Goal: Task Accomplishment & Management: Manage account settings

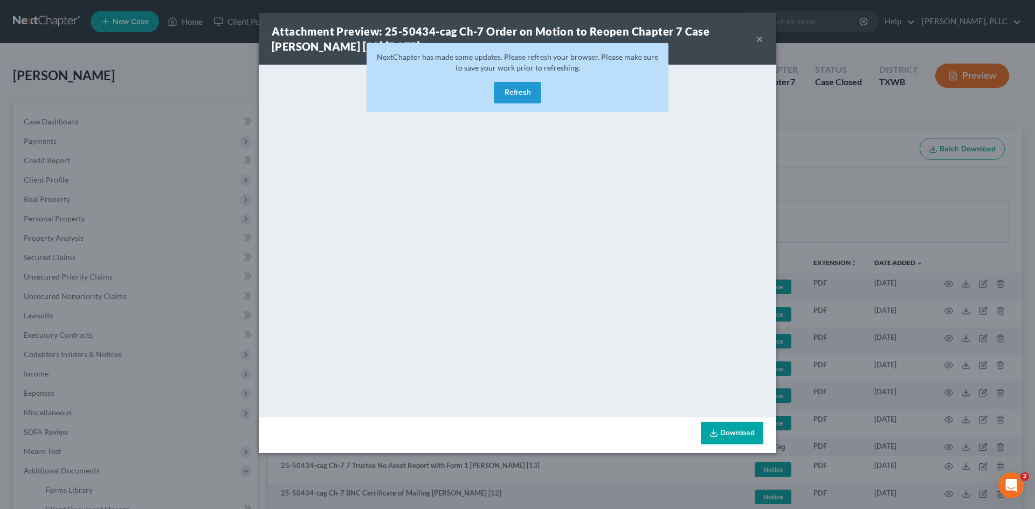
click at [518, 95] on button "Refresh" at bounding box center [517, 93] width 47 height 22
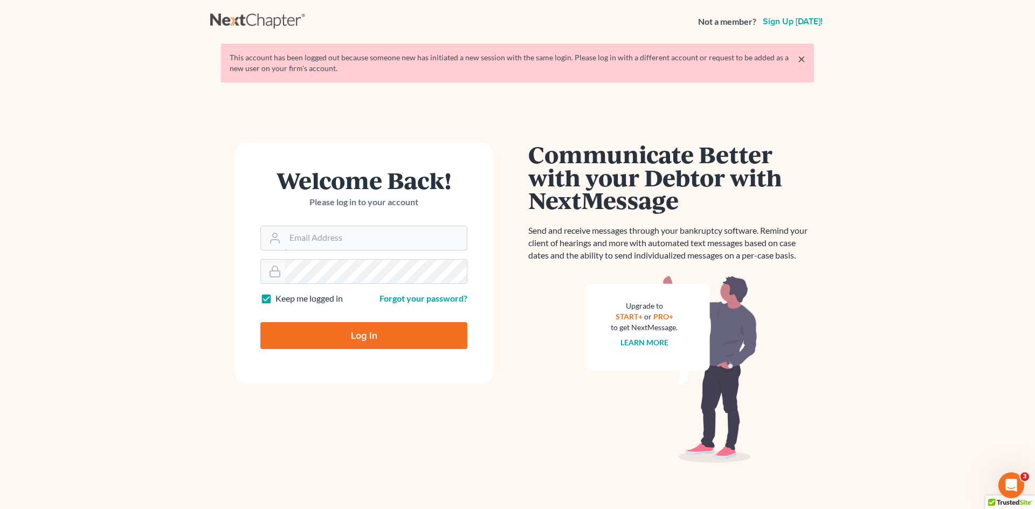
type input "asize@debtreset.net"
click at [341, 345] on input "Log In" at bounding box center [363, 335] width 207 height 27
type input "Thinking..."
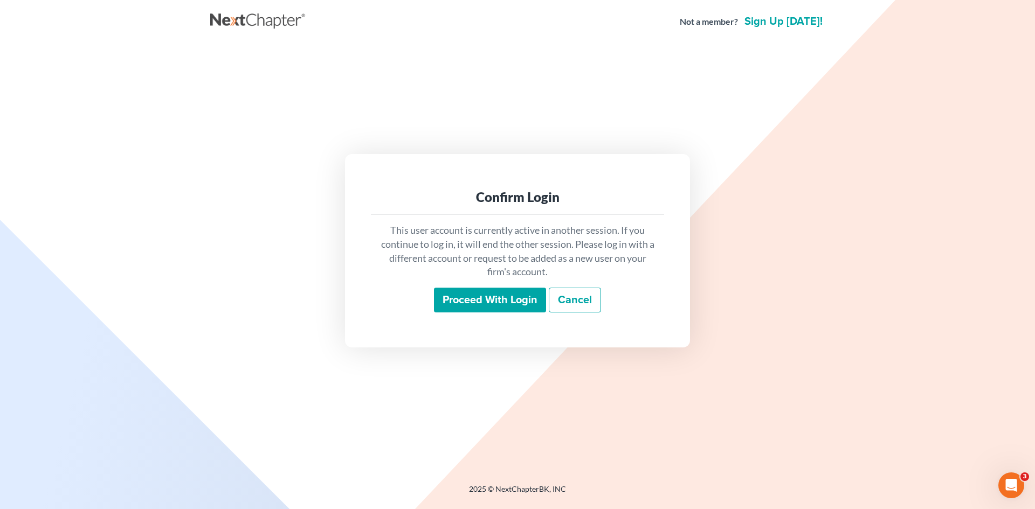
click at [518, 299] on input "Proceed with login" at bounding box center [490, 300] width 112 height 25
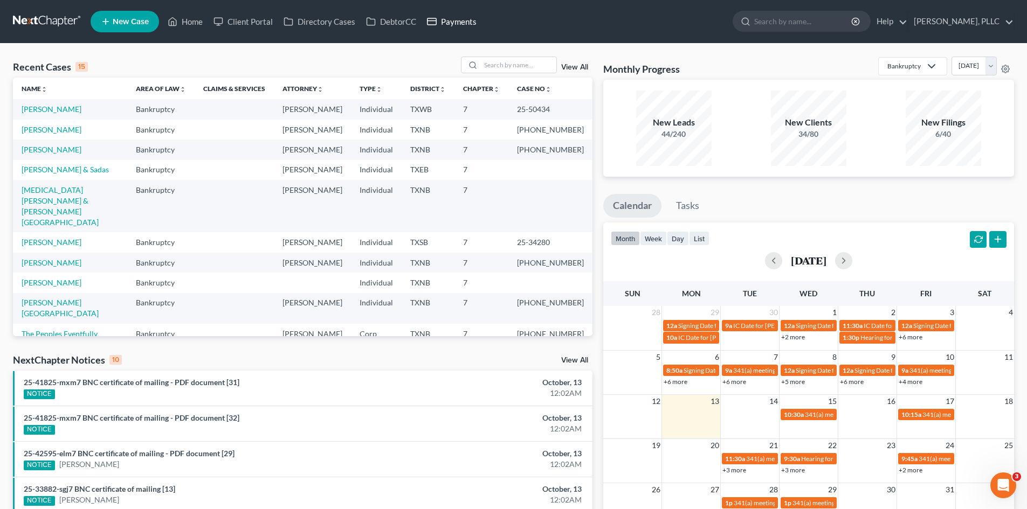
click at [459, 18] on link "Payments" at bounding box center [451, 21] width 60 height 19
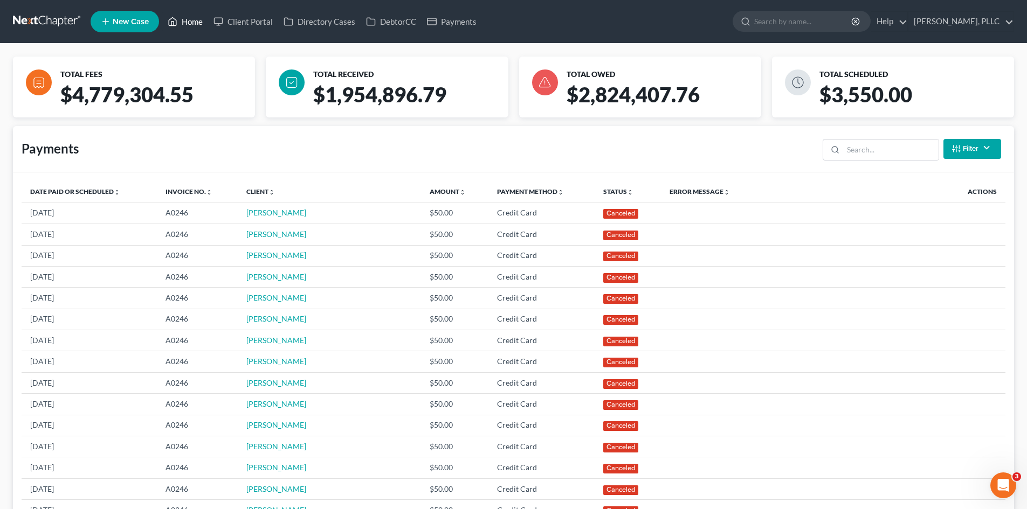
click at [184, 25] on link "Home" at bounding box center [185, 21] width 46 height 19
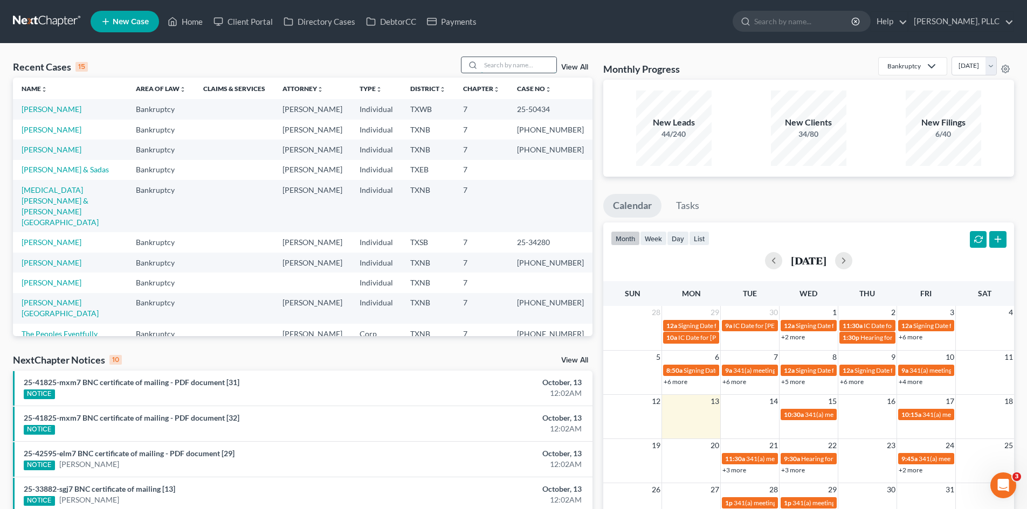
click at [522, 64] on input "search" at bounding box center [518, 65] width 75 height 16
type input "horton"
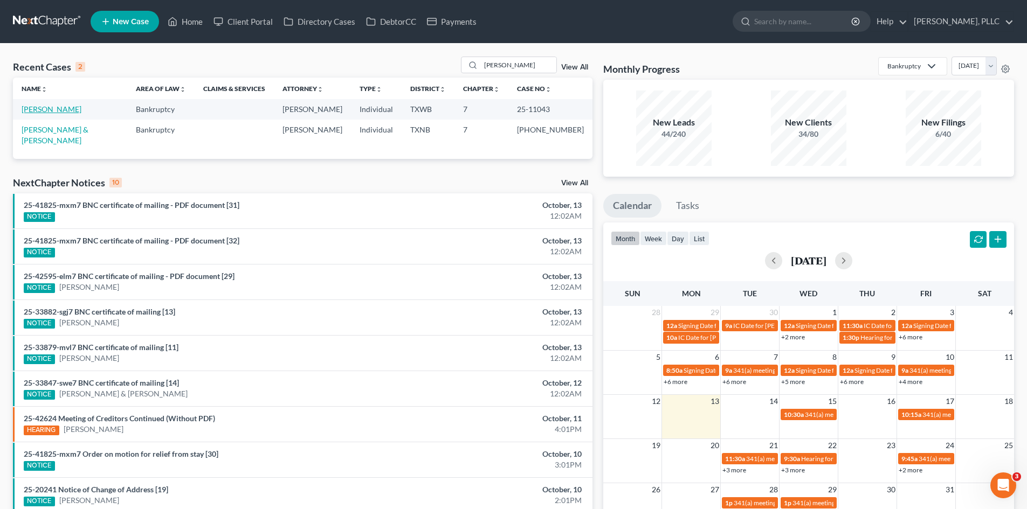
click at [49, 107] on link "Horton, Keisha" at bounding box center [52, 109] width 60 height 9
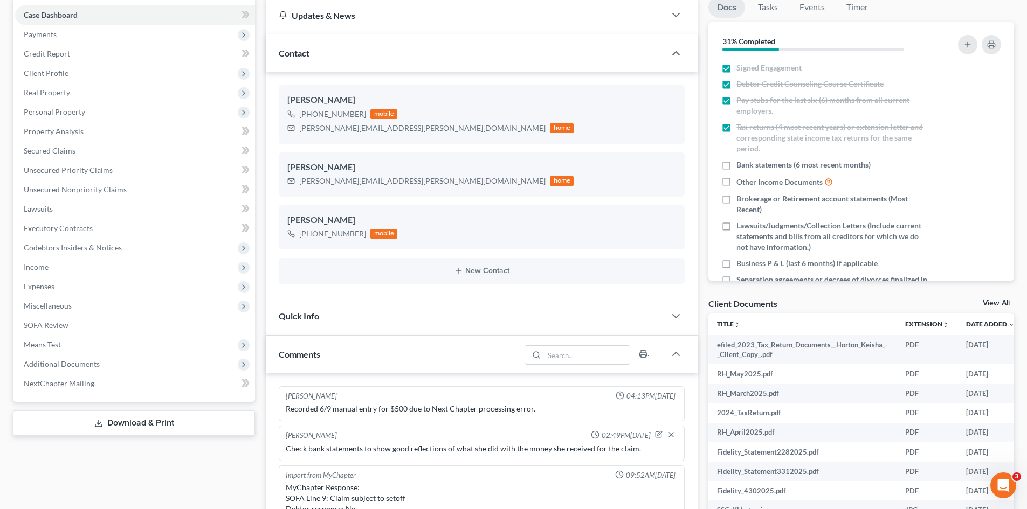
scroll to position [1381, 0]
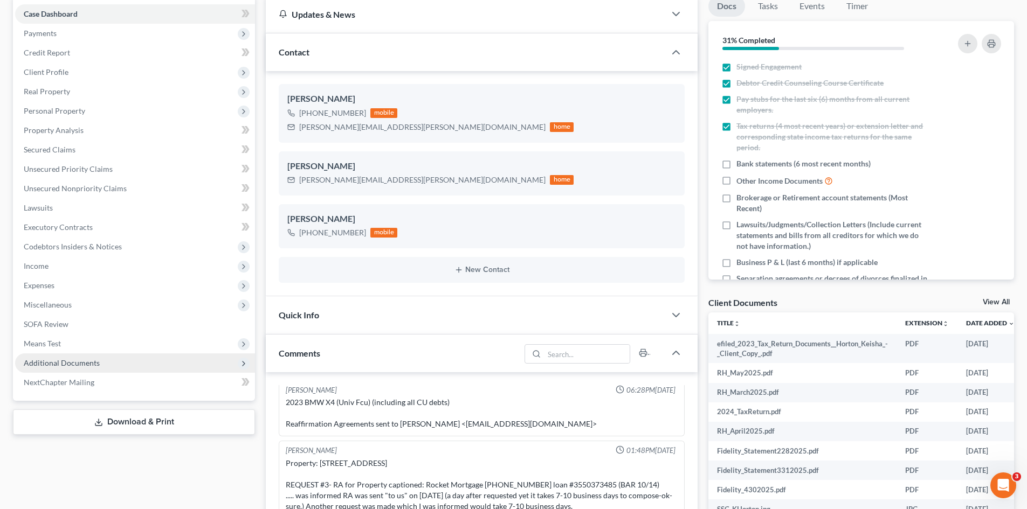
click at [108, 365] on span "Additional Documents" at bounding box center [135, 363] width 240 height 19
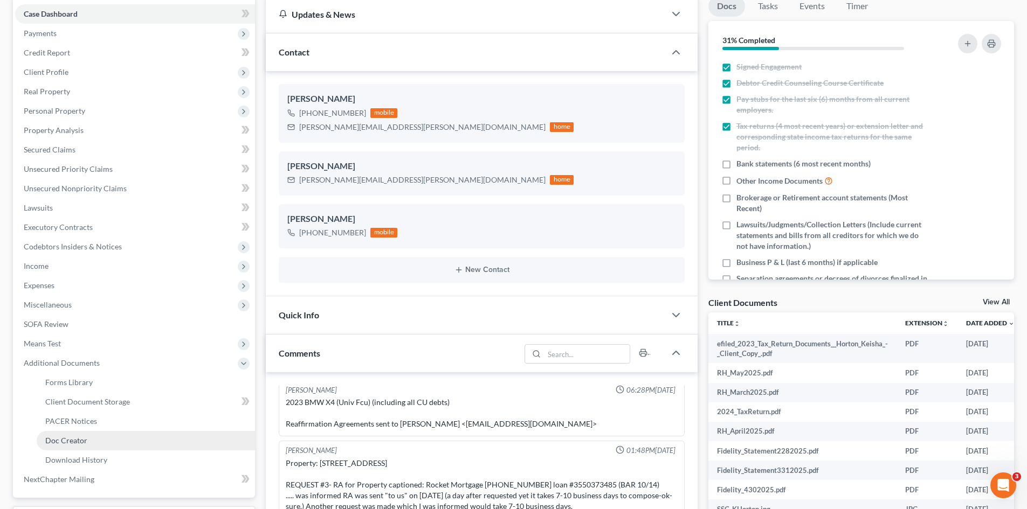
click at [155, 431] on link "Doc Creator" at bounding box center [146, 440] width 218 height 19
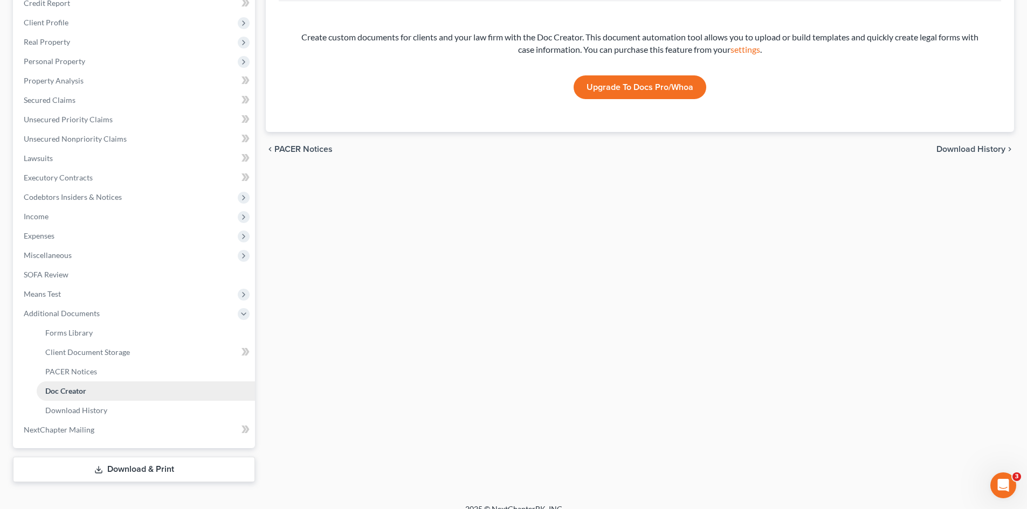
scroll to position [162, 0]
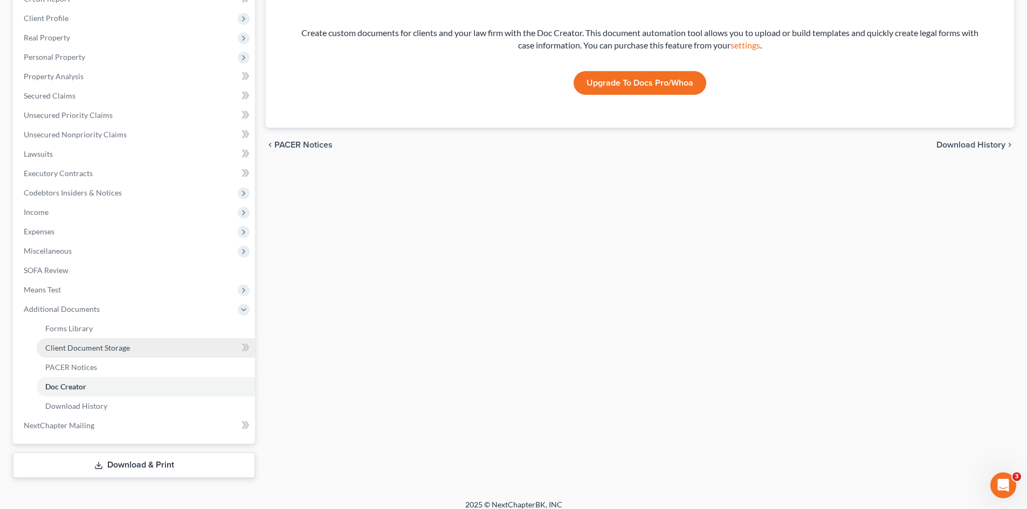
click at [140, 353] on link "Client Document Storage" at bounding box center [146, 347] width 218 height 19
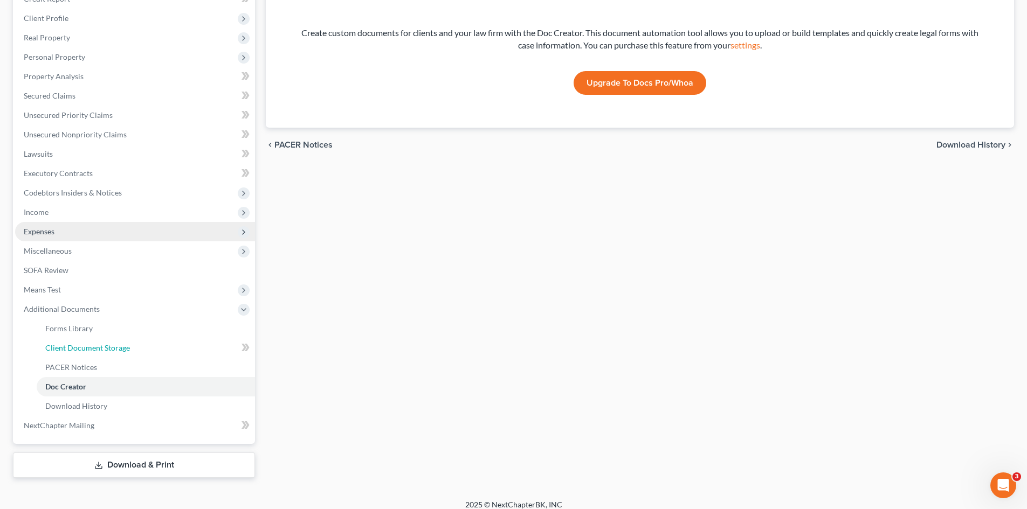
select select "0"
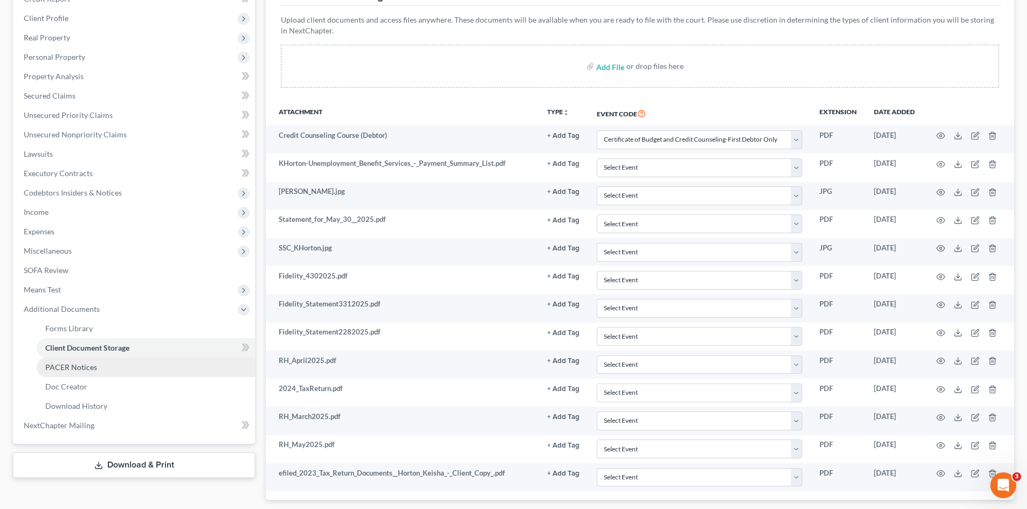
click at [103, 366] on link "PACER Notices" at bounding box center [146, 367] width 218 height 19
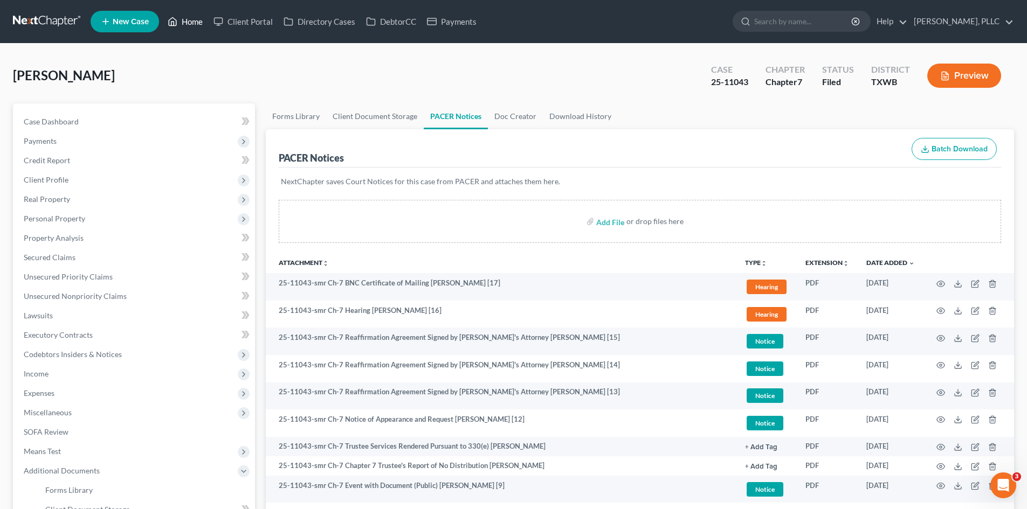
click at [177, 12] on link "Home" at bounding box center [185, 21] width 46 height 19
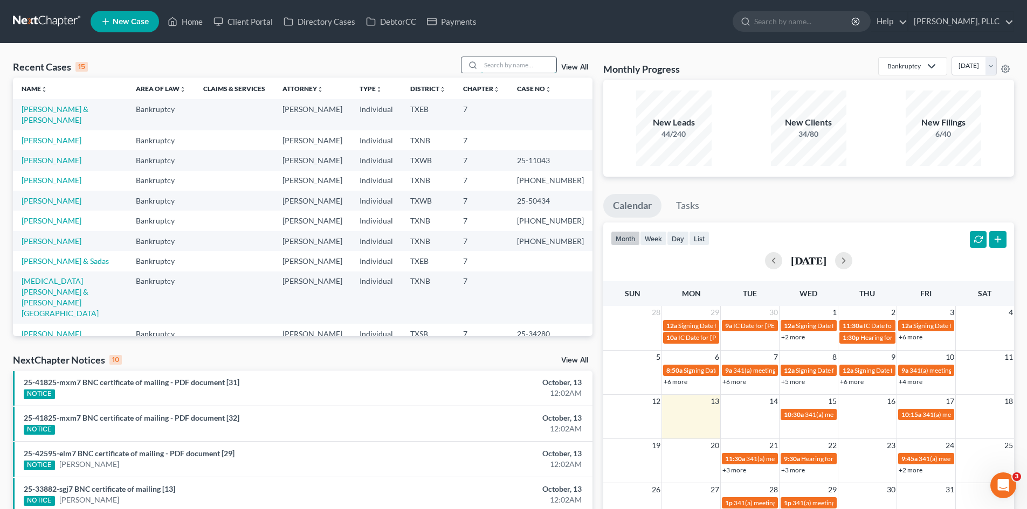
click at [518, 66] on input "search" at bounding box center [518, 65] width 75 height 16
type input "myers"
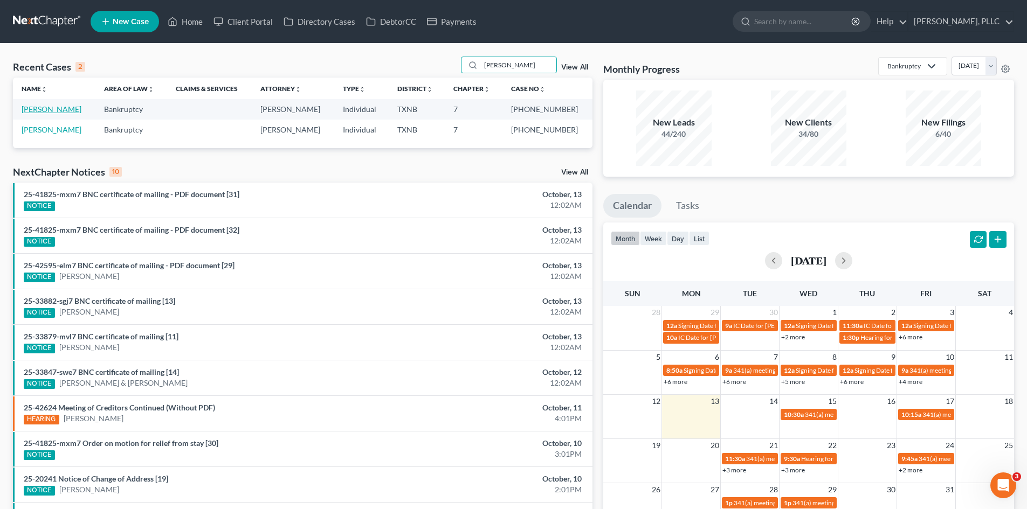
click at [54, 109] on link "Myers, Larry" at bounding box center [52, 109] width 60 height 9
select select "4"
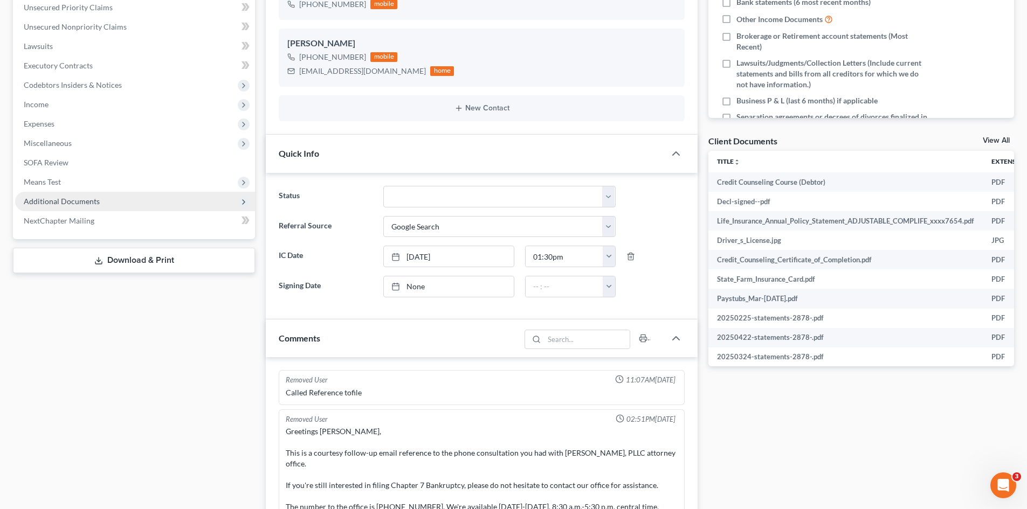
scroll to position [6016, 0]
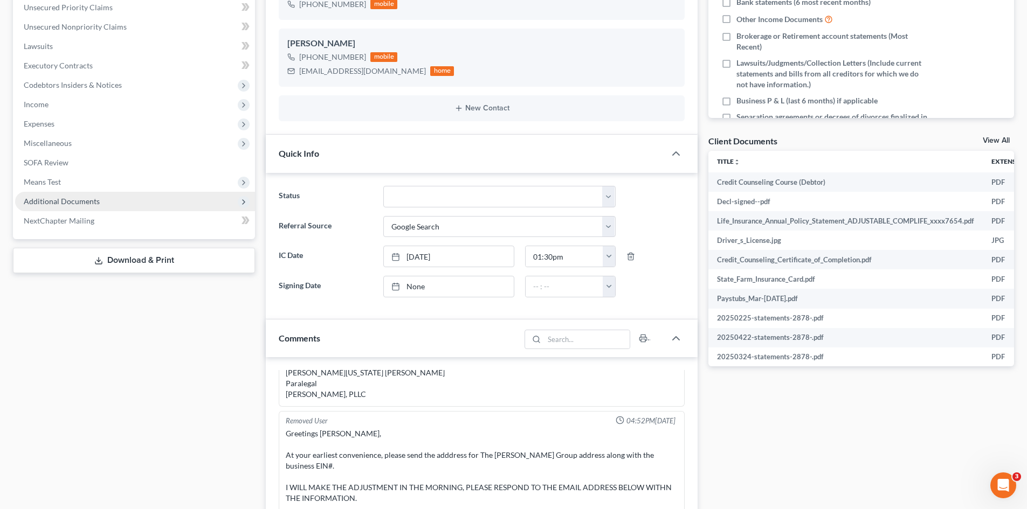
click at [63, 205] on span "Additional Documents" at bounding box center [62, 201] width 76 height 9
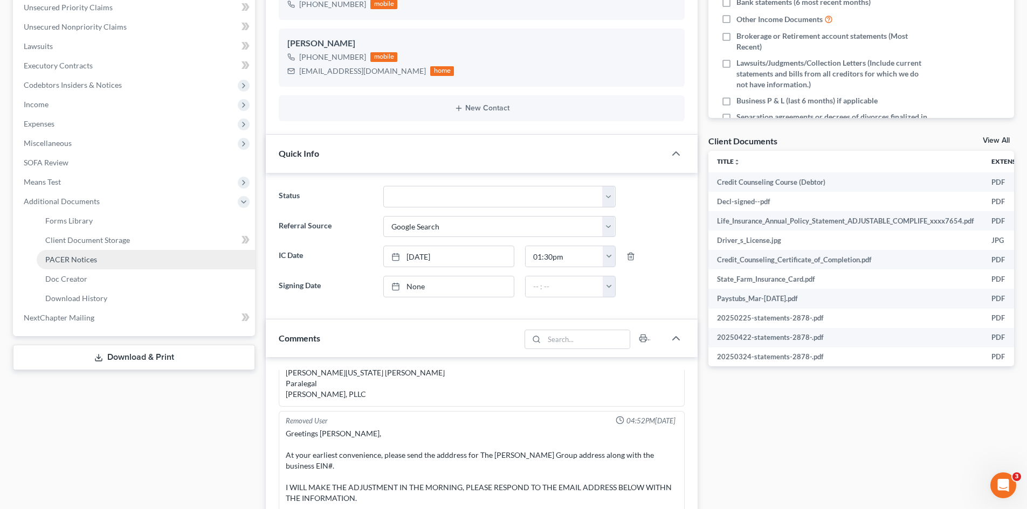
click at [94, 253] on link "PACER Notices" at bounding box center [146, 259] width 218 height 19
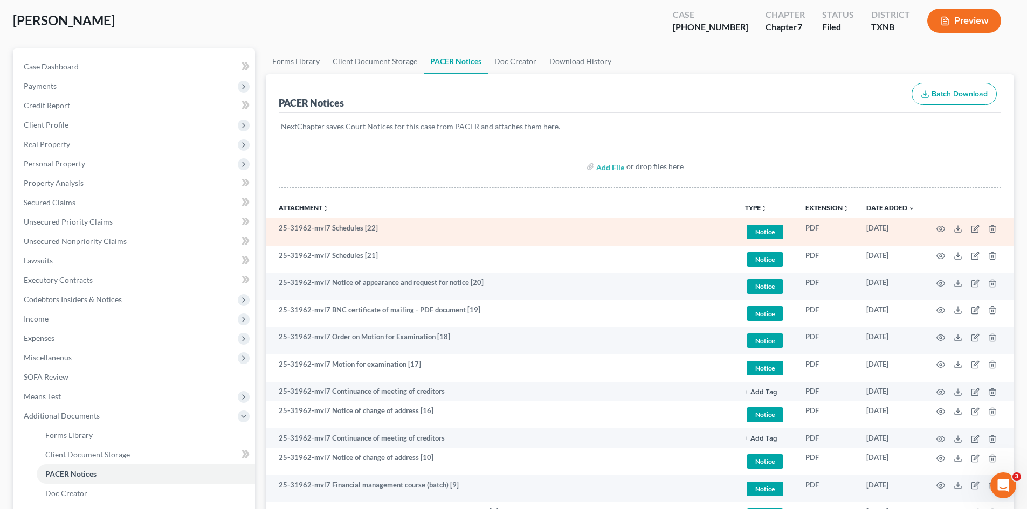
scroll to position [162, 0]
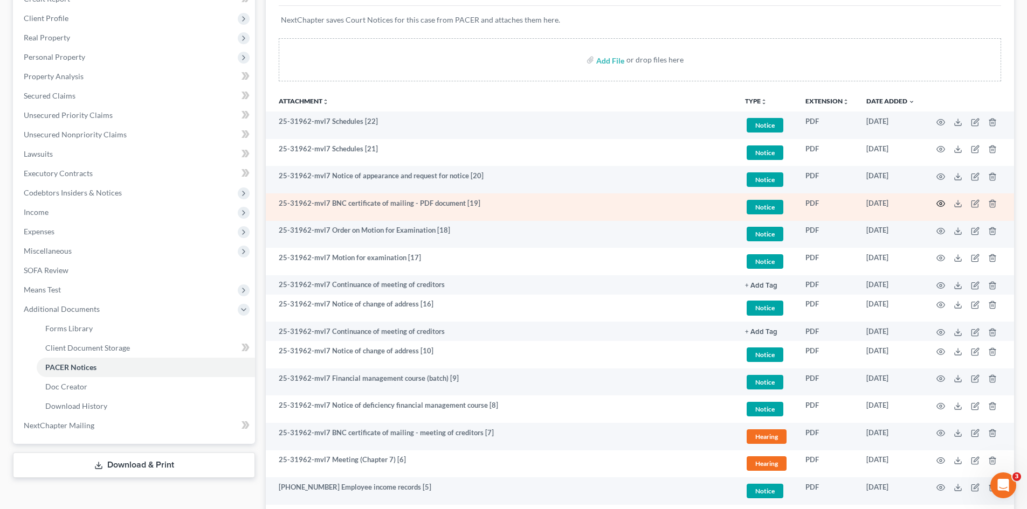
click at [938, 205] on icon "button" at bounding box center [940, 203] width 9 height 9
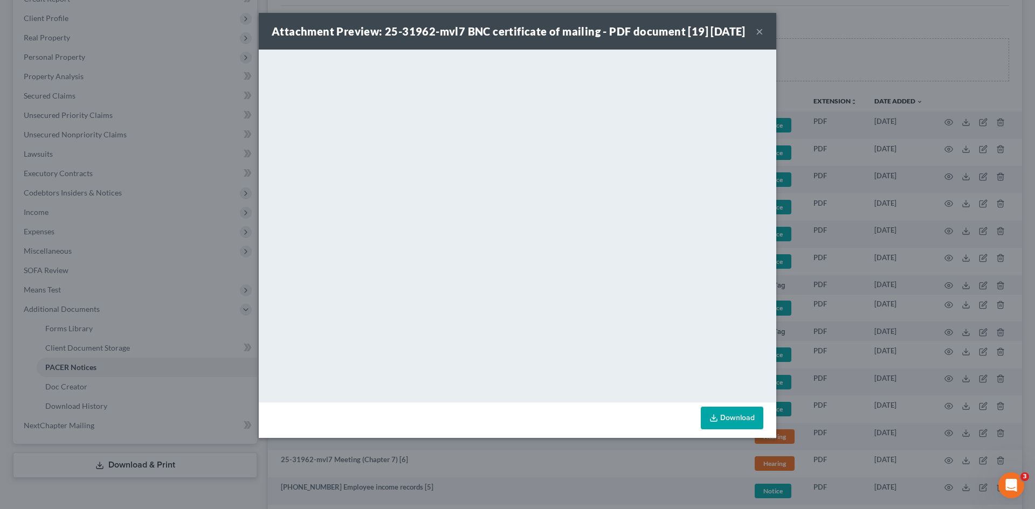
click at [758, 38] on button "×" at bounding box center [760, 31] width 8 height 13
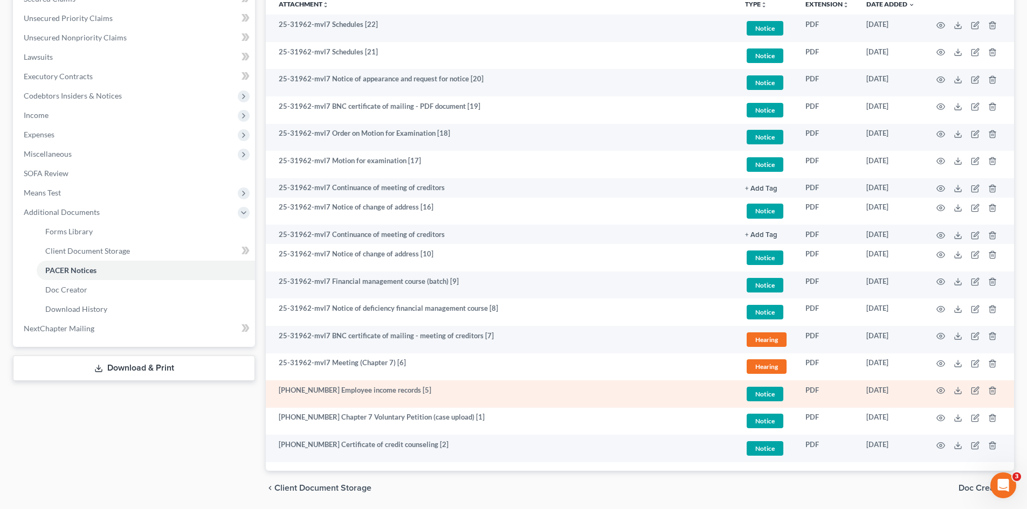
scroll to position [269, 0]
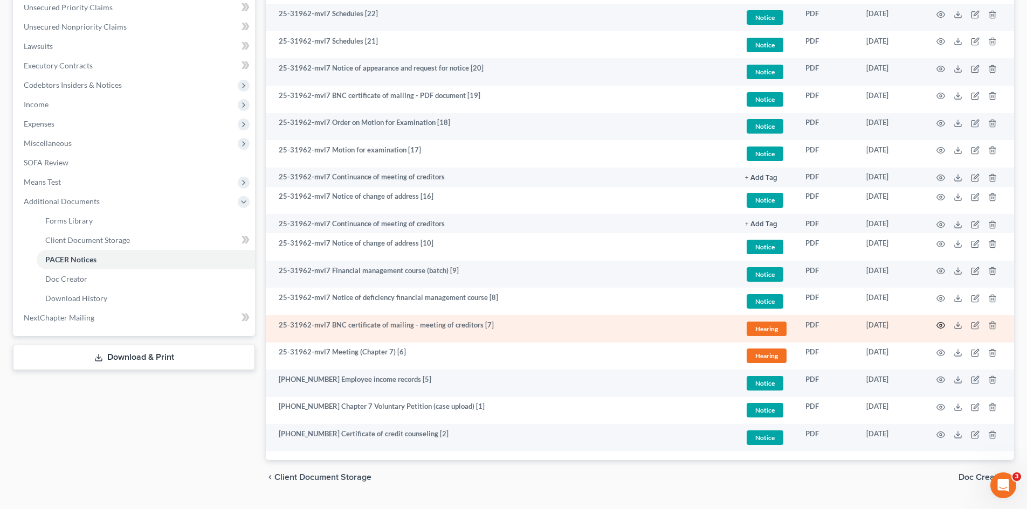
click at [940, 327] on icon "button" at bounding box center [940, 325] width 9 height 9
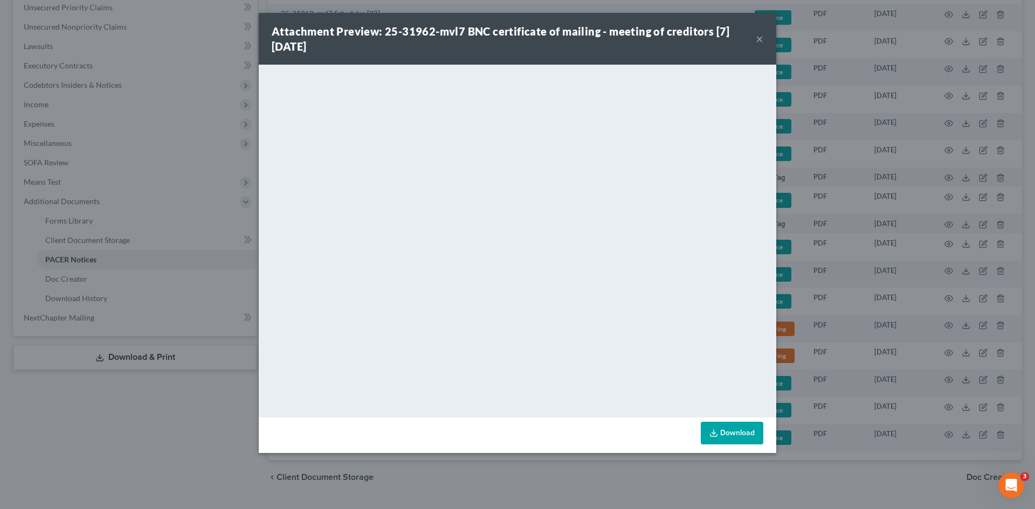
click at [759, 41] on button "×" at bounding box center [760, 38] width 8 height 13
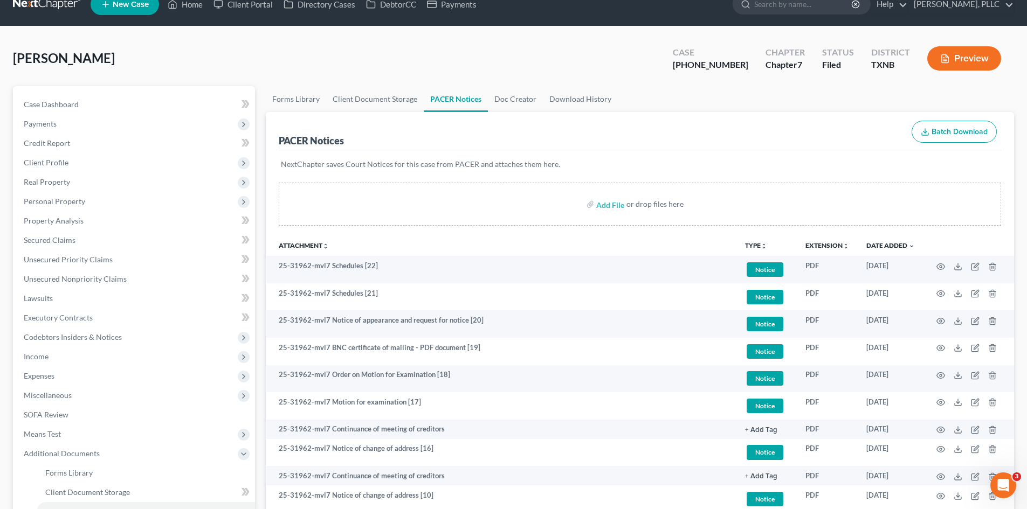
scroll to position [0, 0]
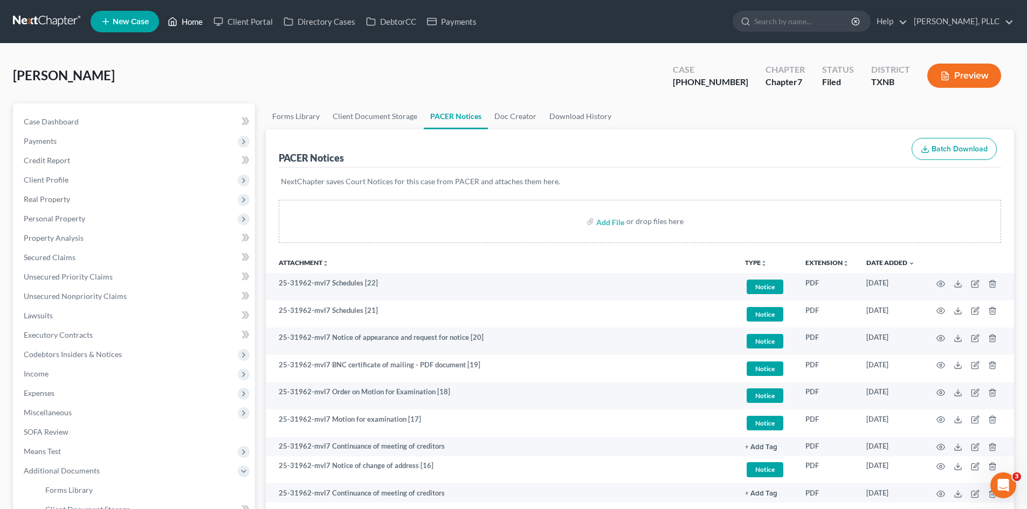
click at [190, 29] on link "Home" at bounding box center [185, 21] width 46 height 19
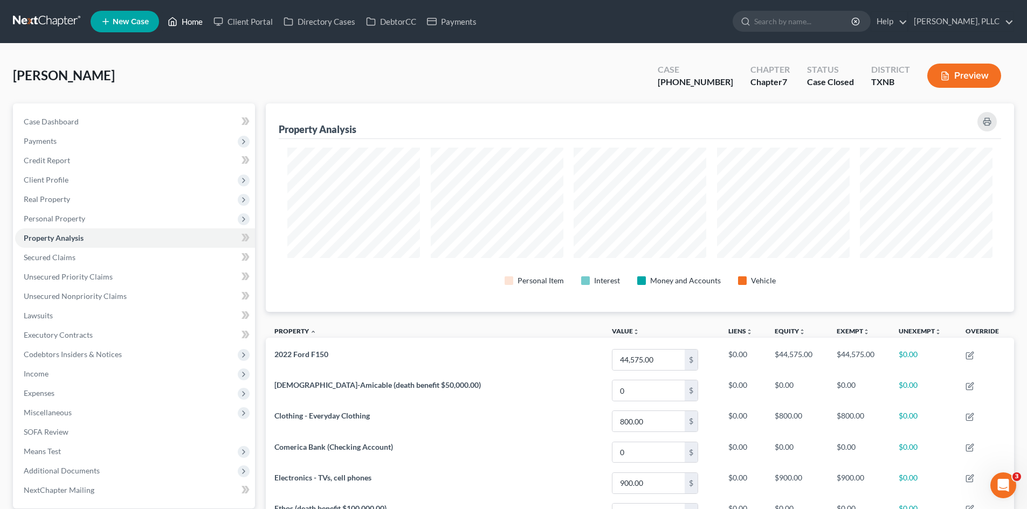
click at [186, 22] on link "Home" at bounding box center [185, 21] width 46 height 19
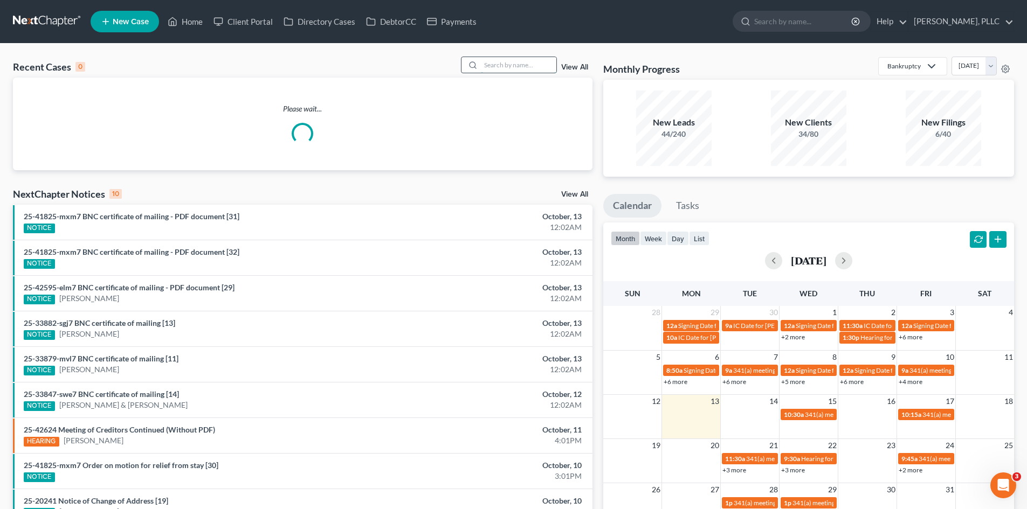
click at [496, 63] on input "search" at bounding box center [518, 65] width 75 height 16
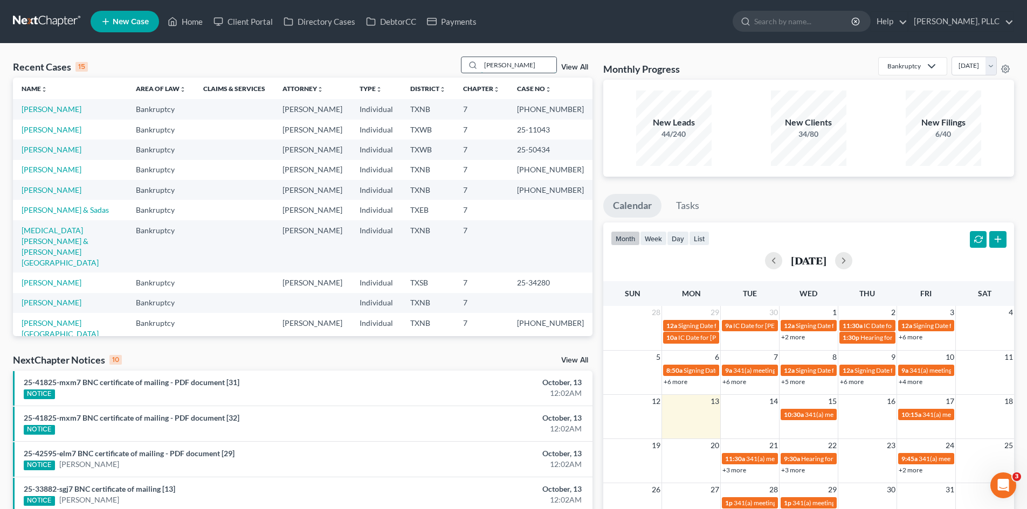
type input "horton"
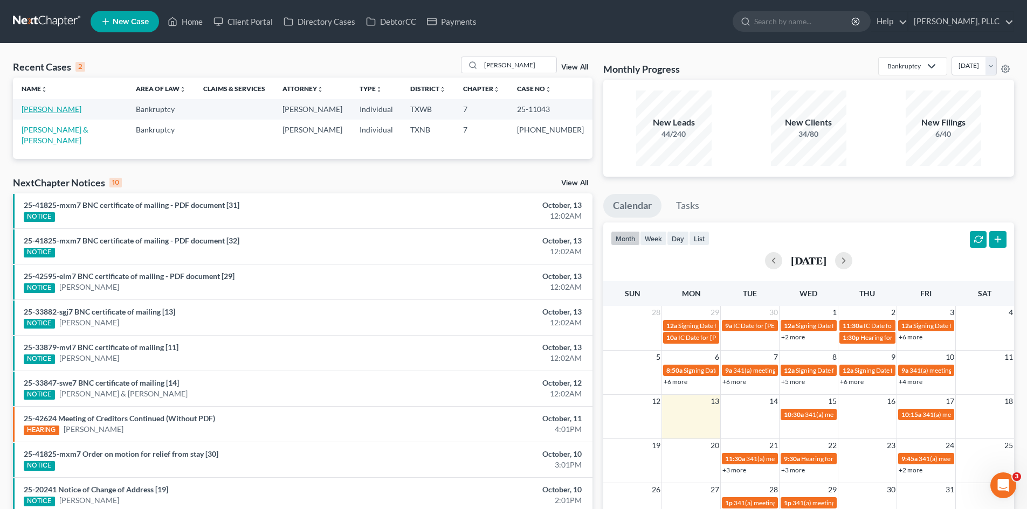
click at [55, 109] on link "[PERSON_NAME]" at bounding box center [52, 109] width 60 height 9
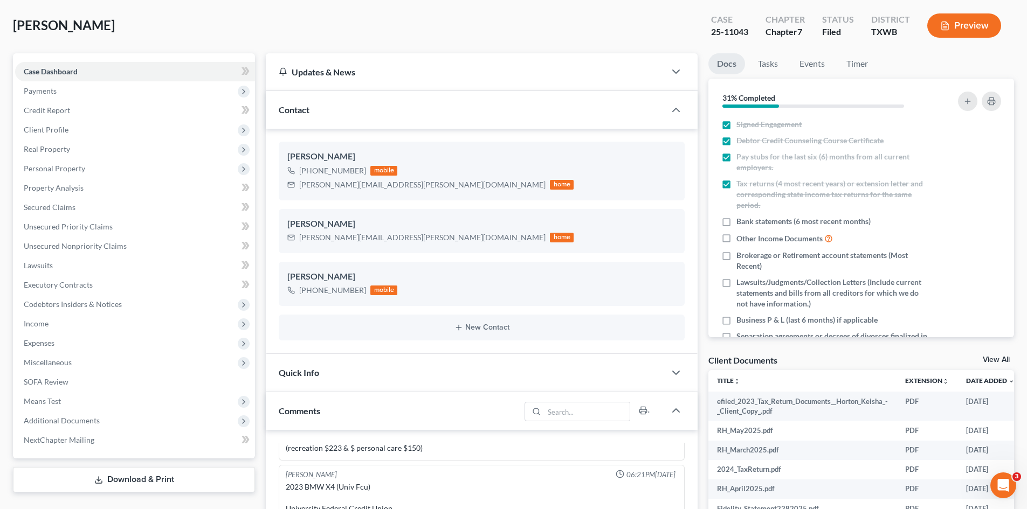
scroll to position [216, 0]
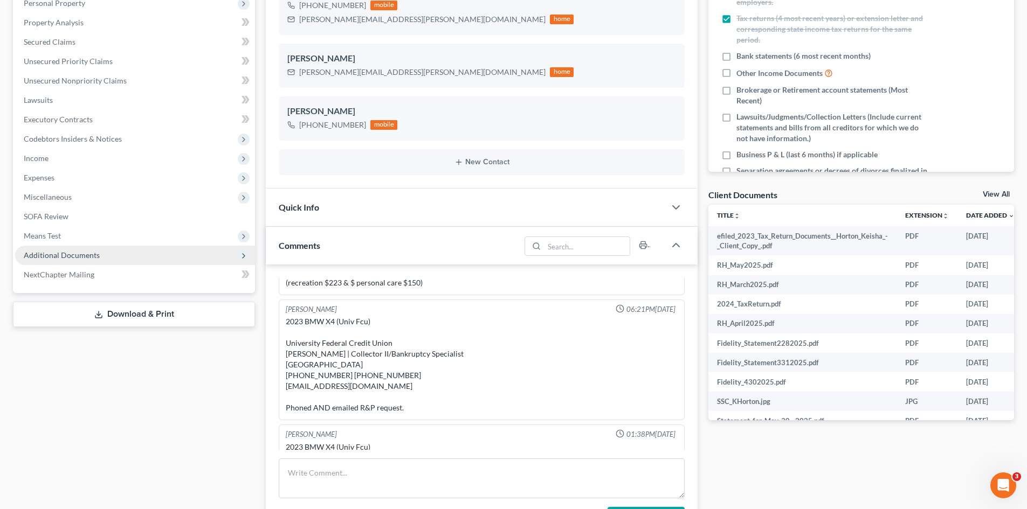
click at [69, 260] on span "Additional Documents" at bounding box center [135, 255] width 240 height 19
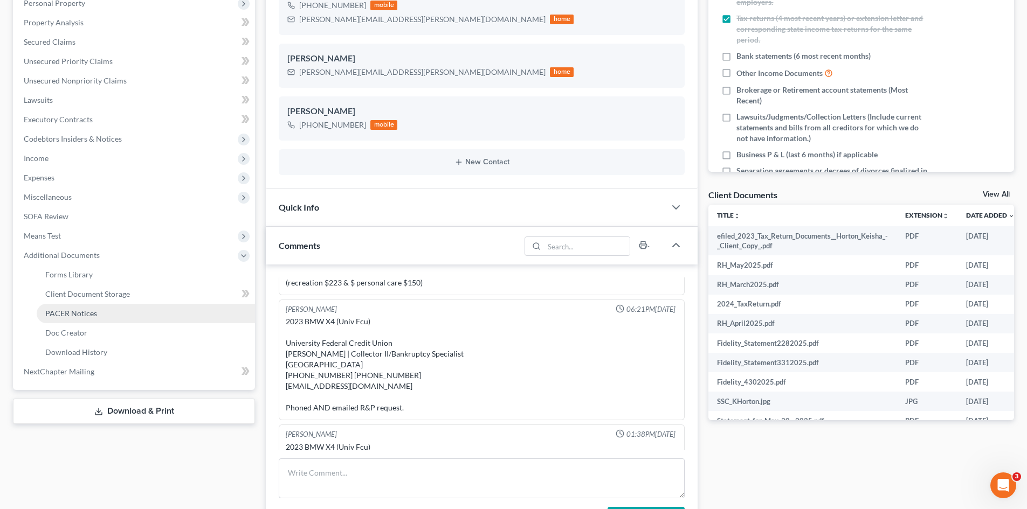
click at [83, 313] on span "PACER Notices" at bounding box center [71, 313] width 52 height 9
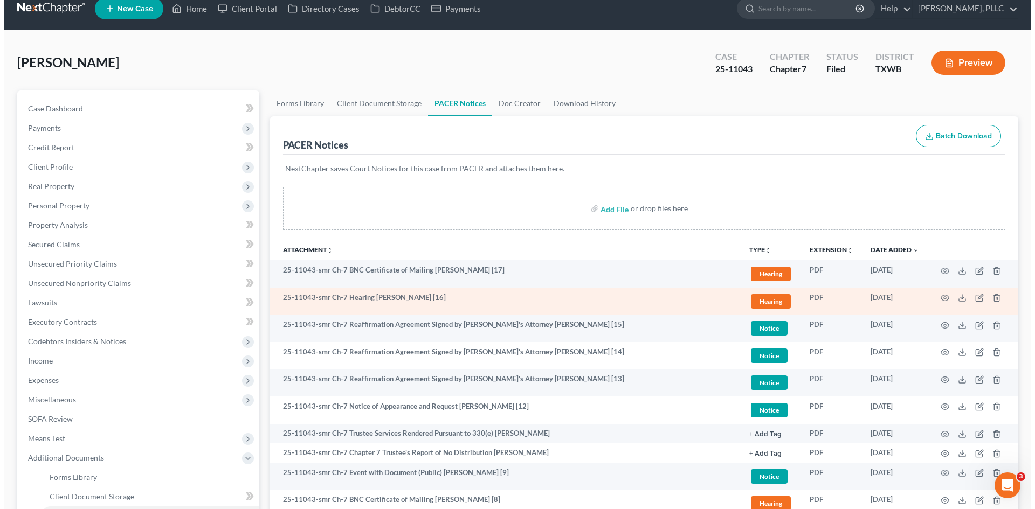
scroll to position [108, 0]
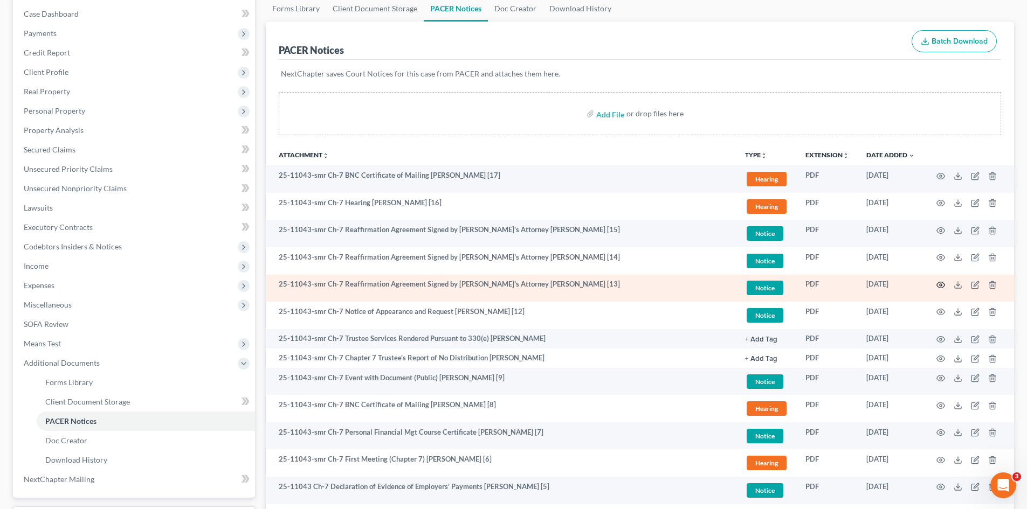
click at [943, 283] on icon "button" at bounding box center [941, 285] width 8 height 6
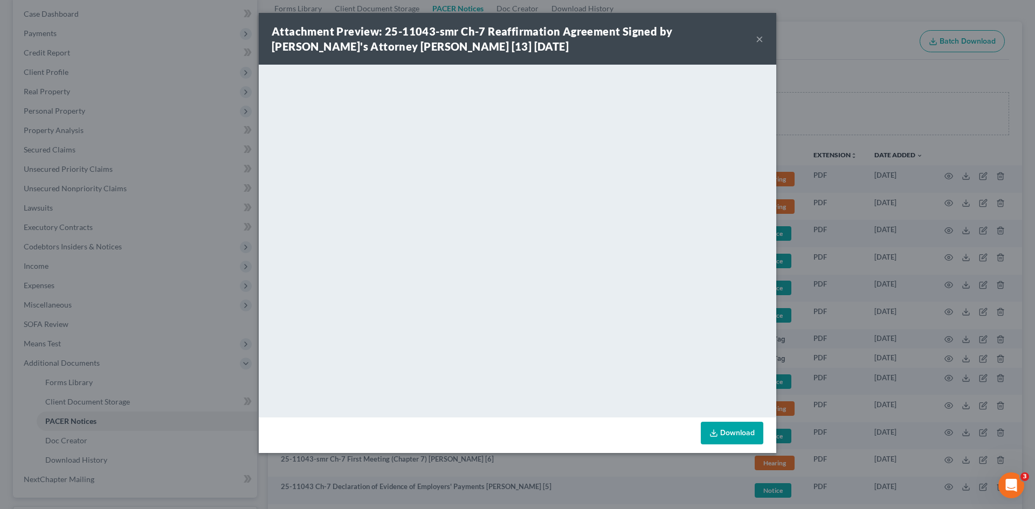
click at [860, 113] on div "Attachment Preview: 25-11043-smr Ch-7 Reaffirmation Agreement Signed by Debtor'…" at bounding box center [517, 254] width 1035 height 509
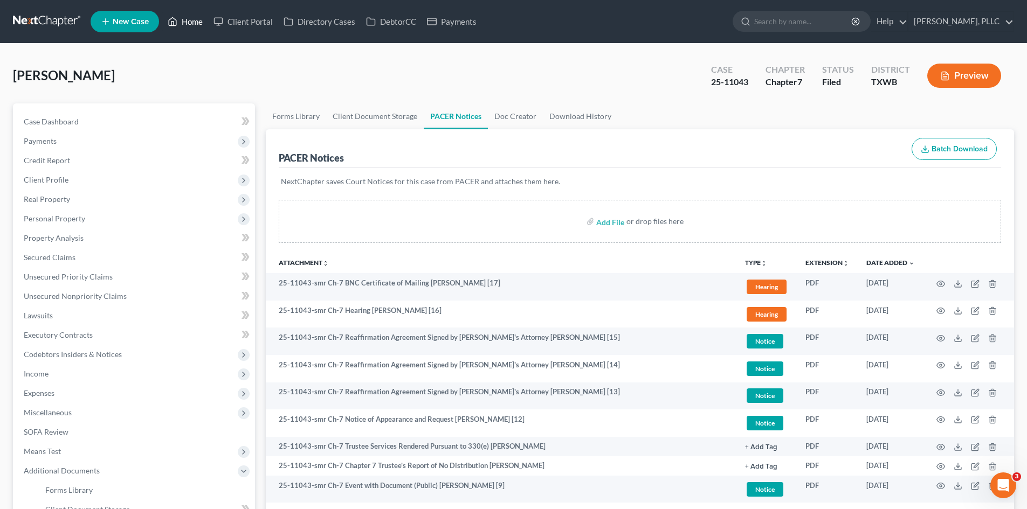
click at [197, 19] on link "Home" at bounding box center [185, 21] width 46 height 19
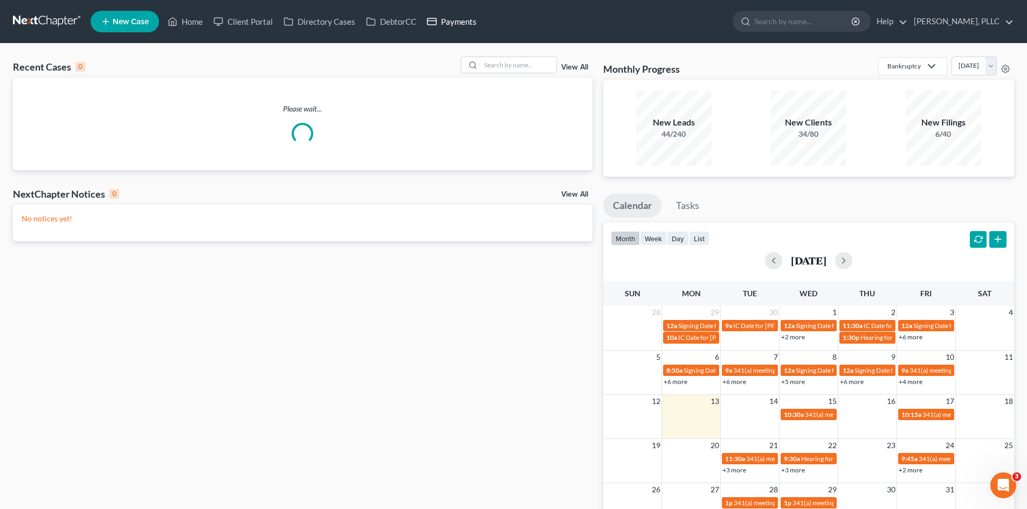
click at [448, 22] on link "Payments" at bounding box center [451, 21] width 60 height 19
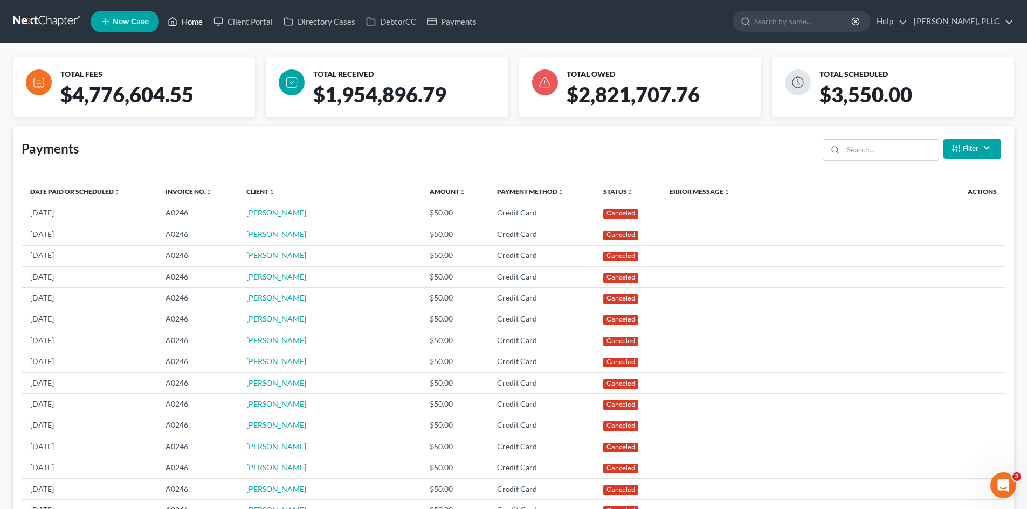
click at [186, 17] on link "Home" at bounding box center [185, 21] width 46 height 19
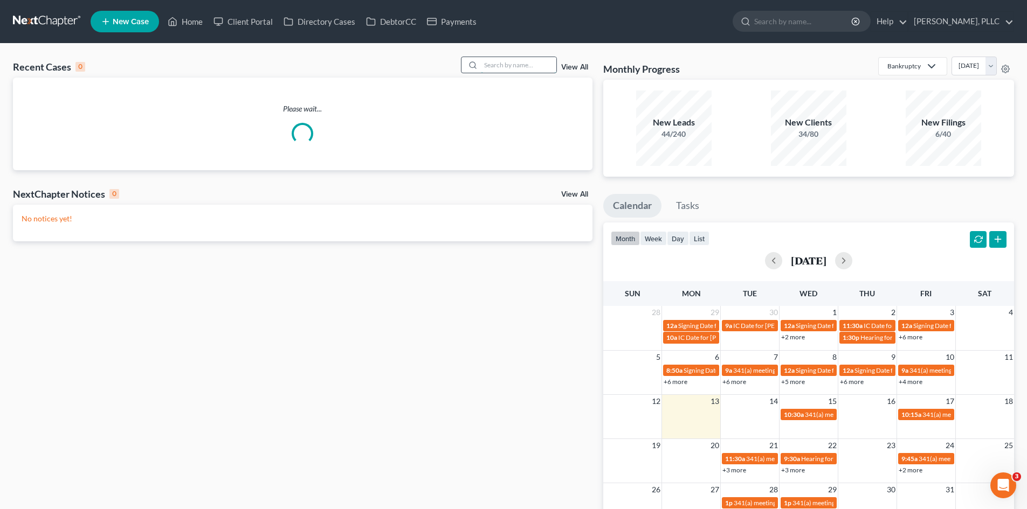
click at [496, 67] on input "search" at bounding box center [518, 65] width 75 height 16
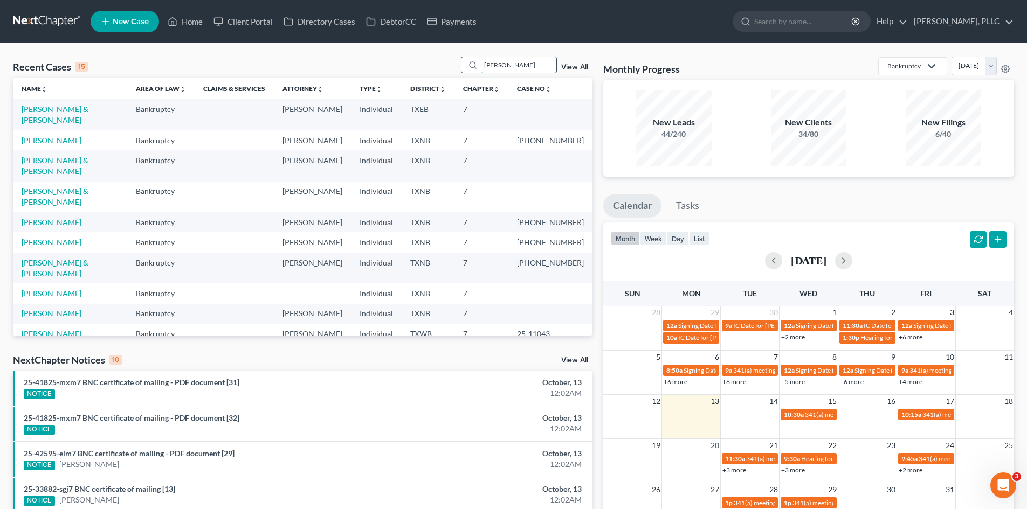
type input "ratcliff"
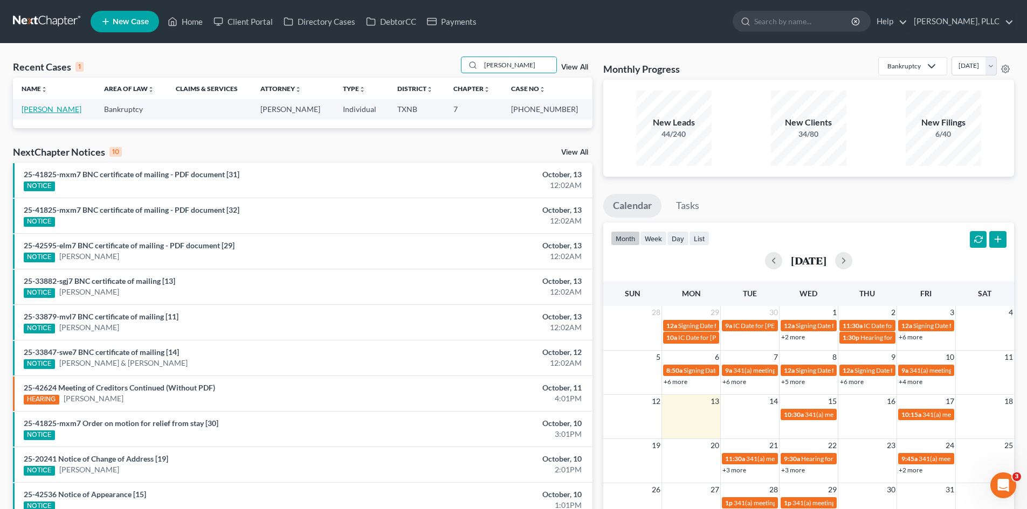
click at [66, 107] on link "[PERSON_NAME]" at bounding box center [52, 109] width 60 height 9
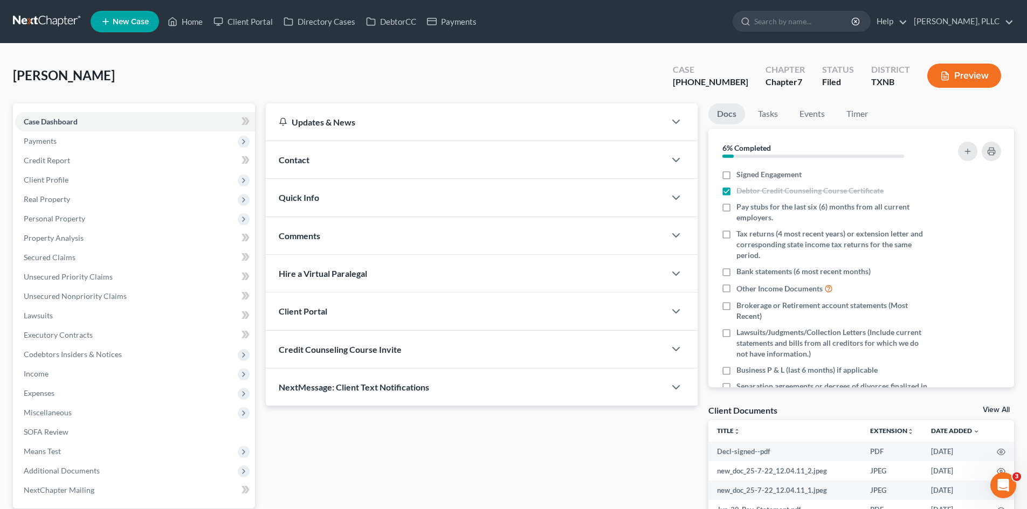
click at [345, 165] on div "Contact" at bounding box center [465, 159] width 399 height 37
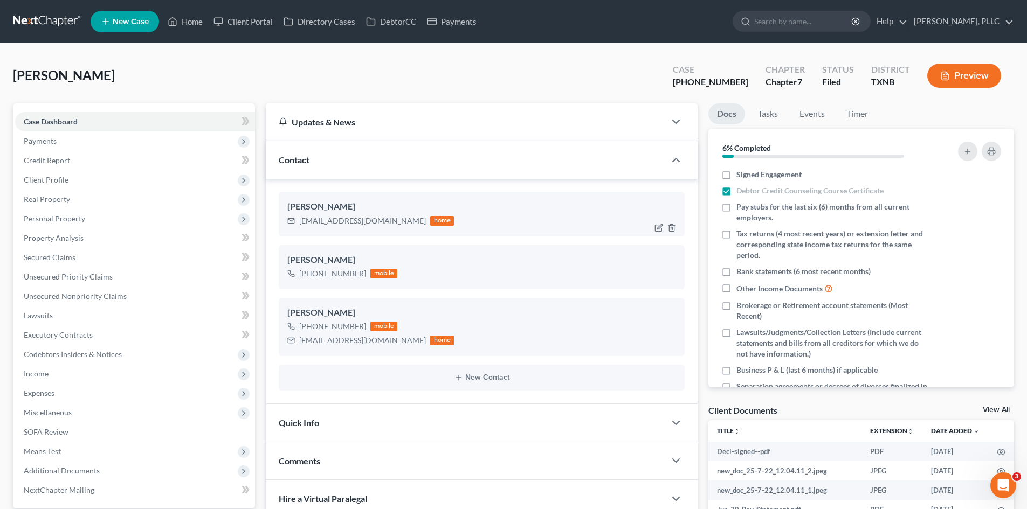
click at [389, 221] on div "hortenciaratcliff@gmail.com" at bounding box center [362, 221] width 127 height 11
drag, startPoint x: 393, startPoint y: 223, endPoint x: 297, endPoint y: 225, distance: 95.4
click at [297, 225] on div "hortenciaratcliff@gmail.com home" at bounding box center [370, 221] width 167 height 14
copy div "hortenciaratcliff@gmail.com"
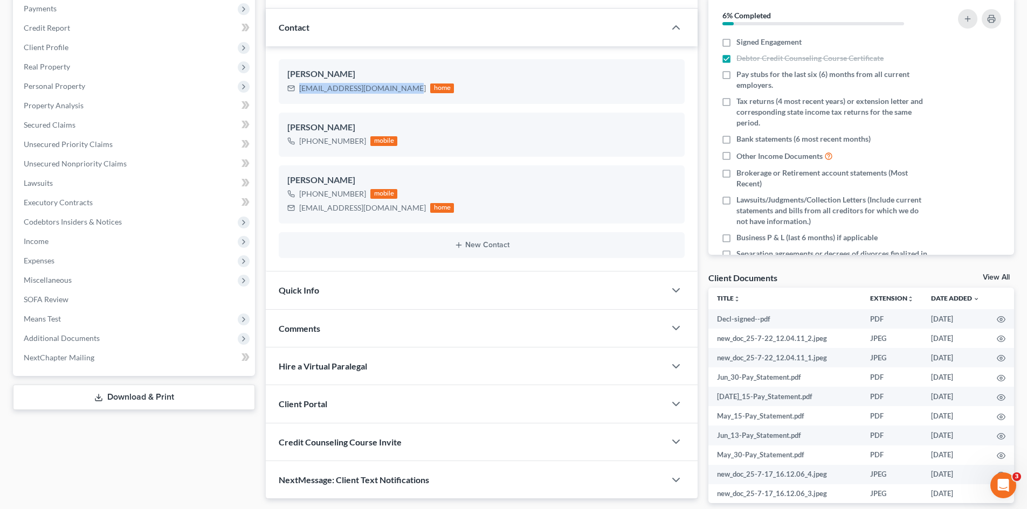
scroll to position [185, 0]
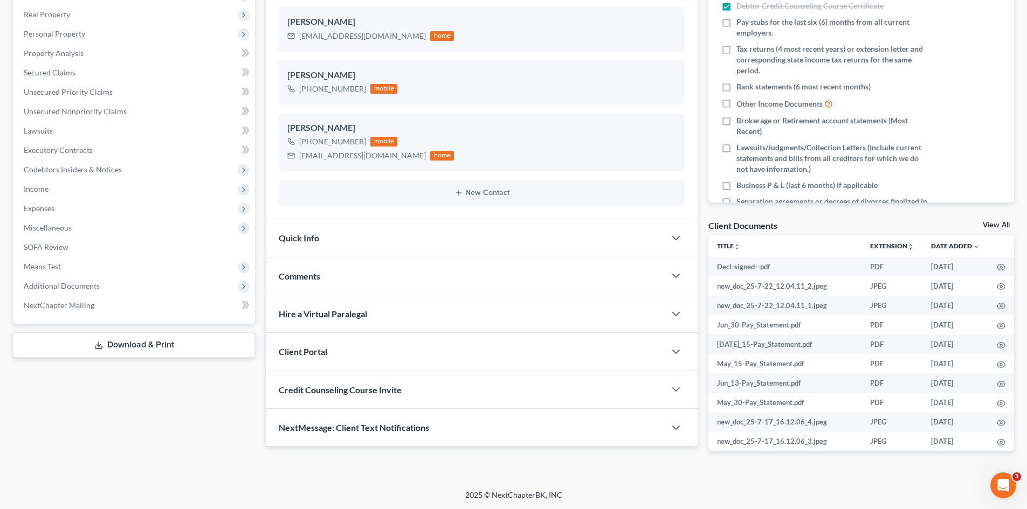
drag, startPoint x: 698, startPoint y: 474, endPoint x: 382, endPoint y: 406, distance: 323.6
click at [622, 456] on div "Petition Navigation Case Dashboard Payments Invoices Payments Payments Credit R…" at bounding box center [513, 198] width 1001 height 558
click at [514, 397] on div "Credit Counseling Course Invite" at bounding box center [465, 389] width 399 height 37
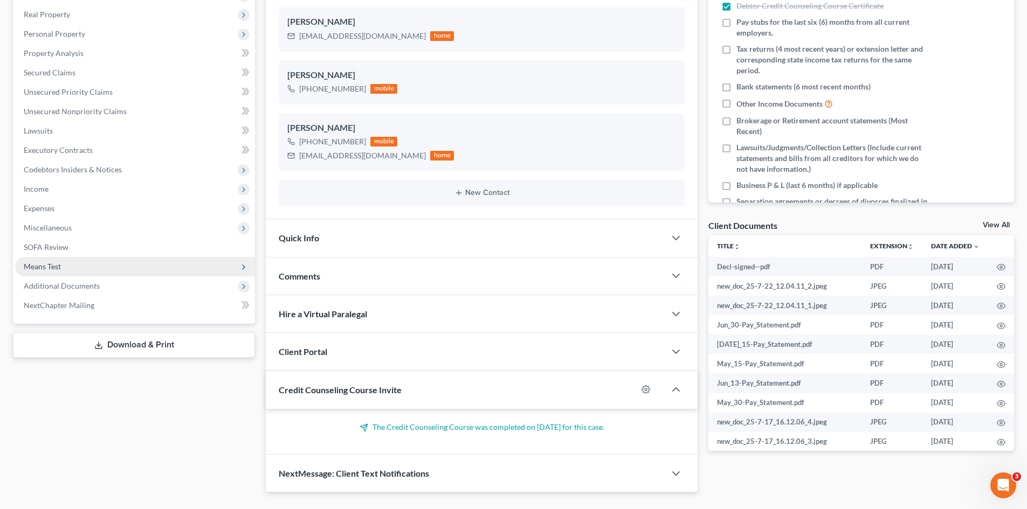
drag, startPoint x: 676, startPoint y: 459, endPoint x: 73, endPoint y: 274, distance: 630.4
click at [580, 424] on div "Updates & News × Texas Northern: Faster Filing Times! Updates have been made to…" at bounding box center [482, 206] width 432 height 575
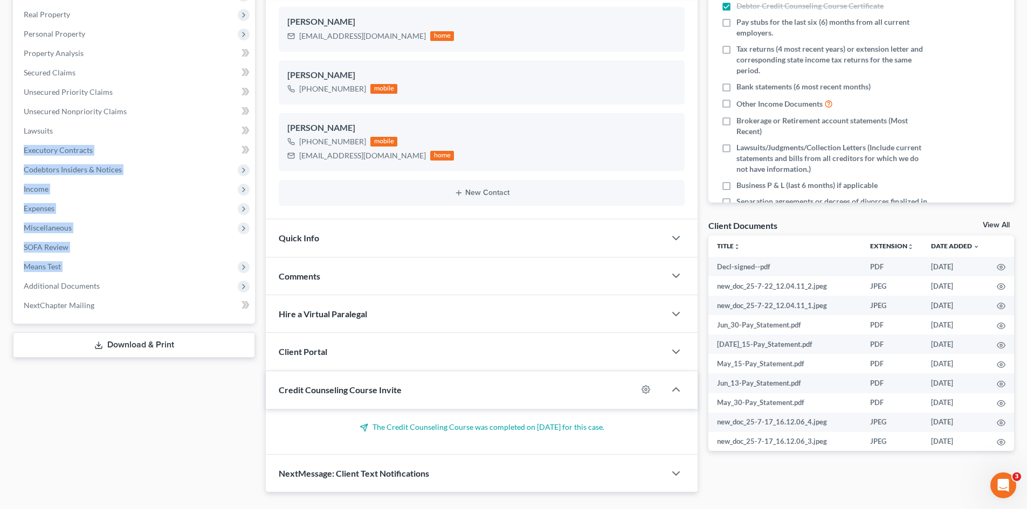
drag, startPoint x: 2, startPoint y: 153, endPoint x: -12, endPoint y: 293, distance: 140.3
click at [0, 293] on html "Home New Case Client Portal Directory Cases DebtorCC Payments Guy Harvey Holman…" at bounding box center [513, 174] width 1027 height 718
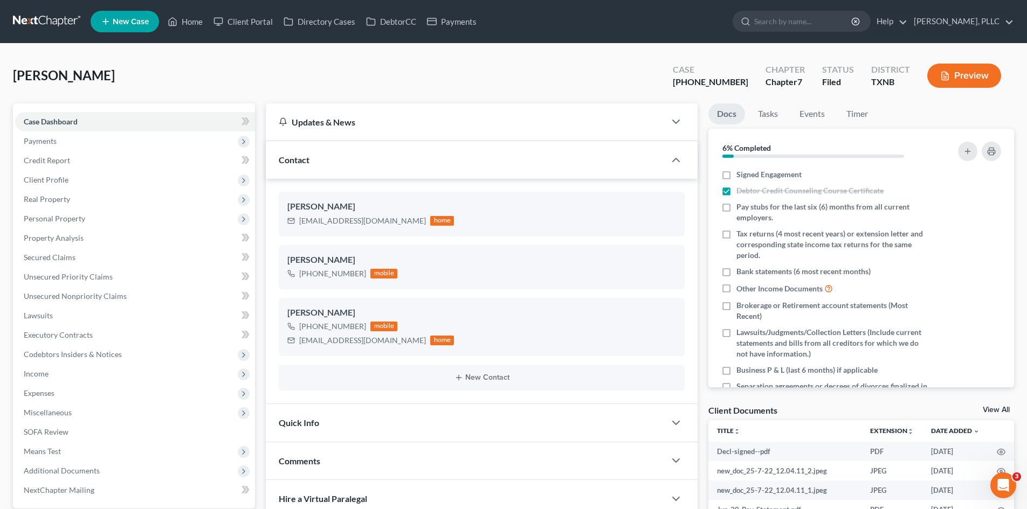
click at [231, 81] on div "Ratcliff, Hortencia Upgraded Case 25-33428-7 Chapter Chapter 7 Status Filed Dis…" at bounding box center [513, 80] width 1001 height 47
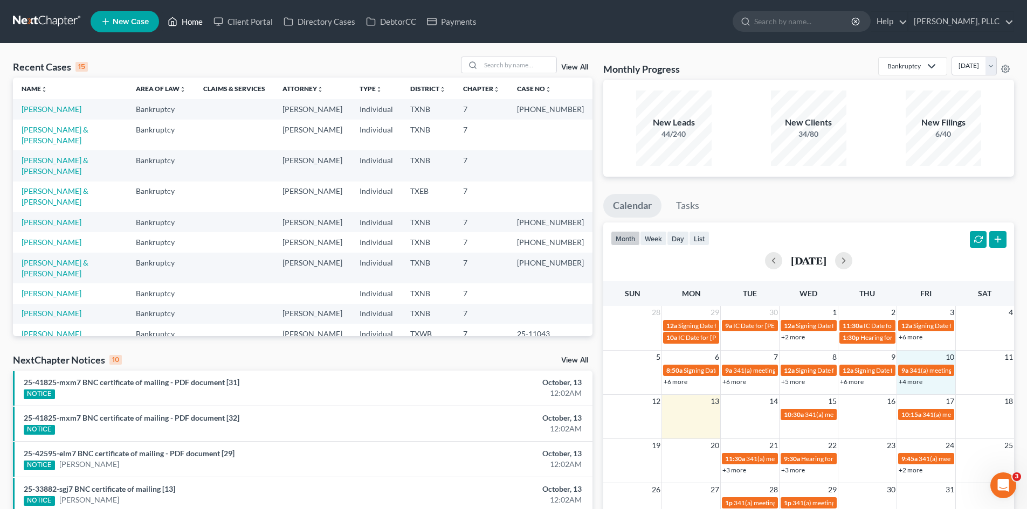
drag, startPoint x: 931, startPoint y: 387, endPoint x: 923, endPoint y: 387, distance: 8.1
click at [923, 387] on div "+4 more" at bounding box center [926, 381] width 58 height 11
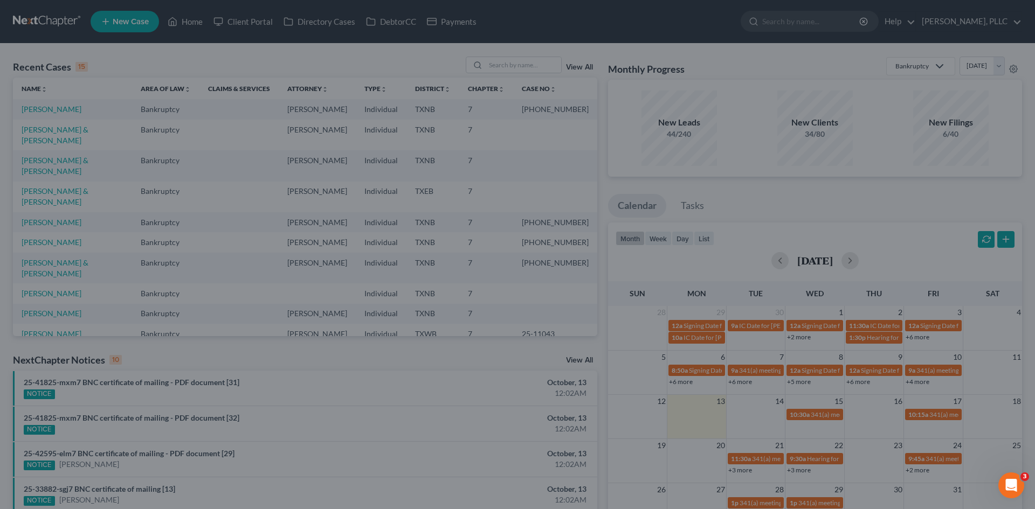
drag, startPoint x: 873, startPoint y: 352, endPoint x: 571, endPoint y: 295, distance: 307.6
click at [862, 352] on div "New Event × Event Title * Date 10/10/2025 close Date 10/10/2025 Time 12:00 AM c…" at bounding box center [517, 254] width 1035 height 509
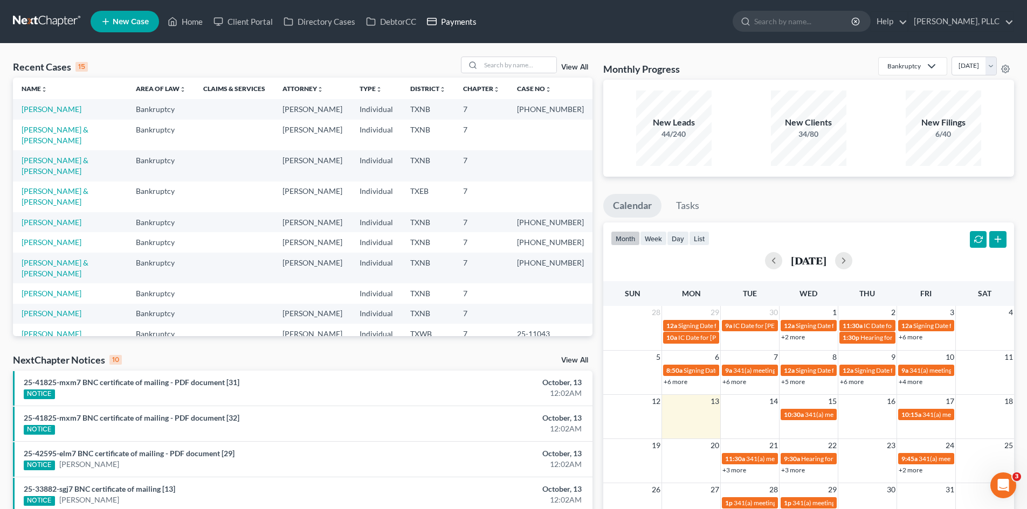
click at [446, 26] on link "Payments" at bounding box center [451, 21] width 60 height 19
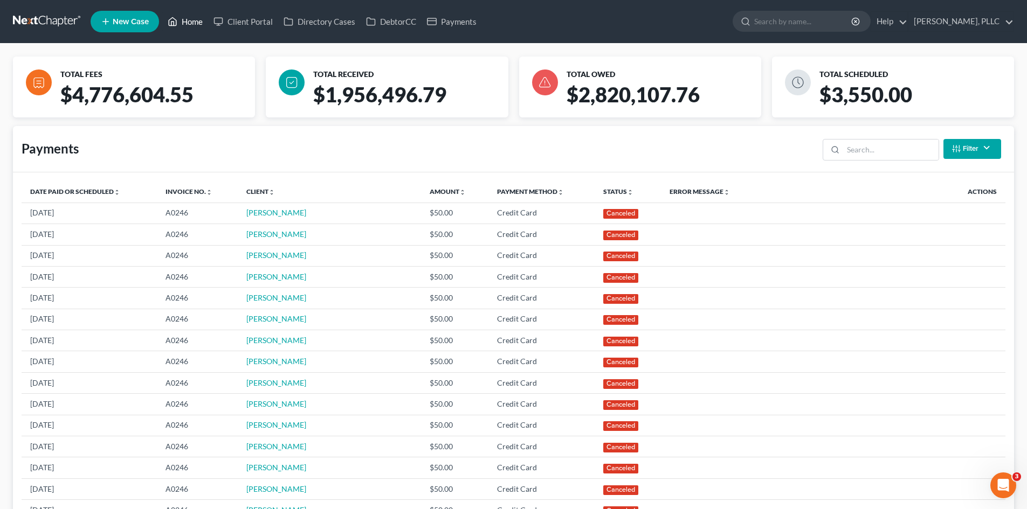
click at [199, 19] on link "Home" at bounding box center [185, 21] width 46 height 19
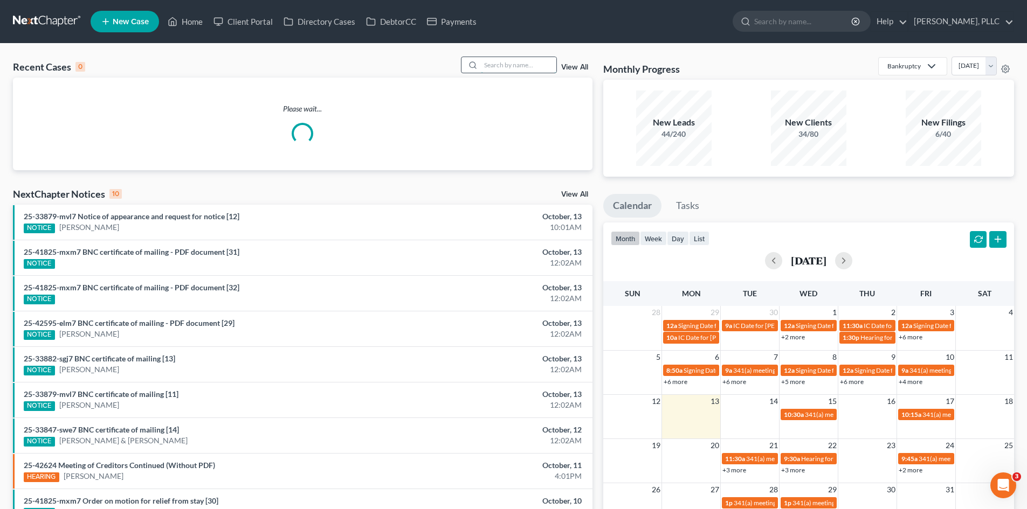
click at [504, 65] on input "search" at bounding box center [518, 65] width 75 height 16
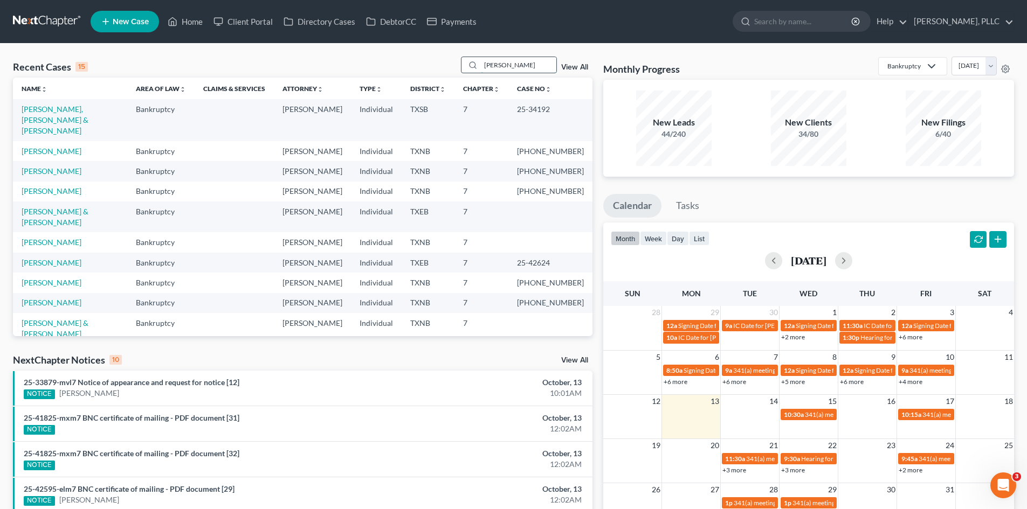
type input "myers"
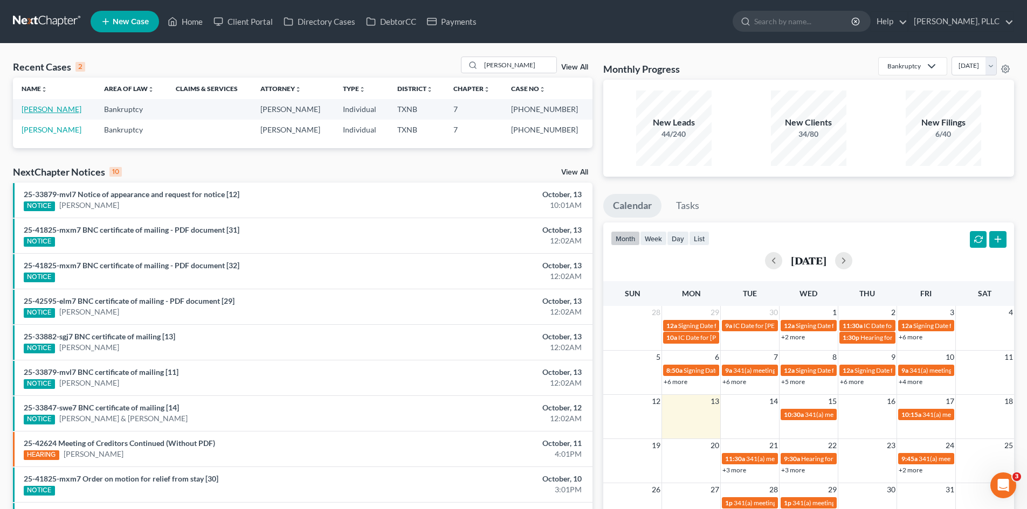
click at [57, 112] on link "Myers, Larry" at bounding box center [52, 109] width 60 height 9
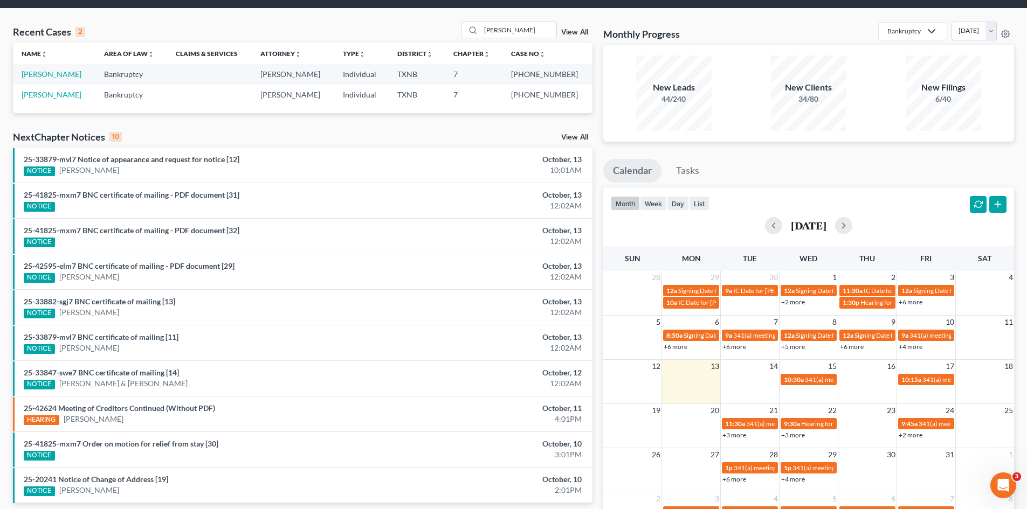
select select "4"
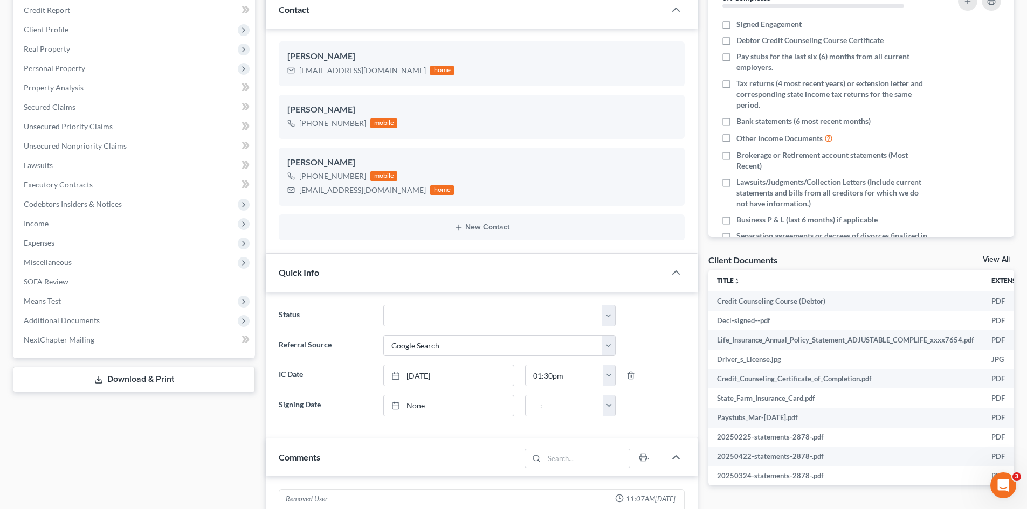
scroll to position [162, 0]
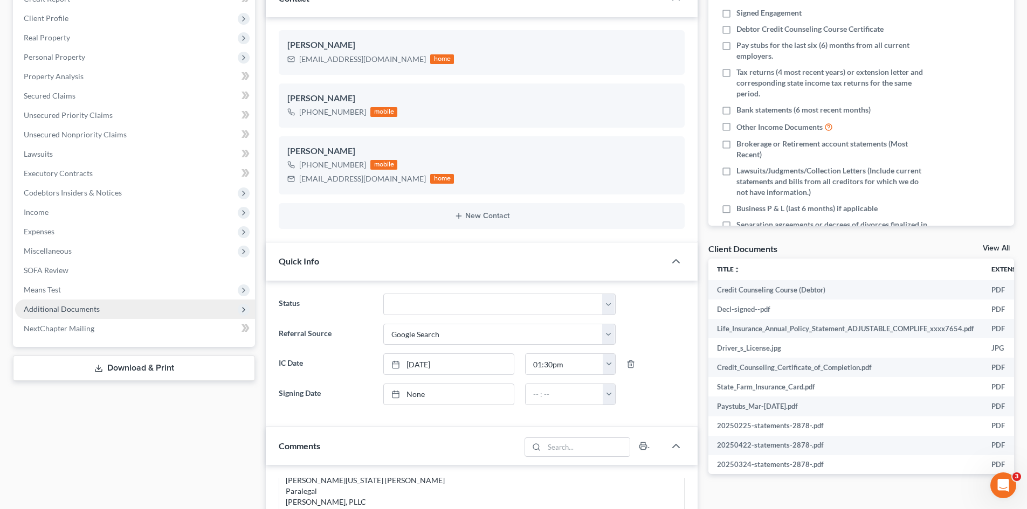
click at [118, 313] on span "Additional Documents" at bounding box center [135, 309] width 240 height 19
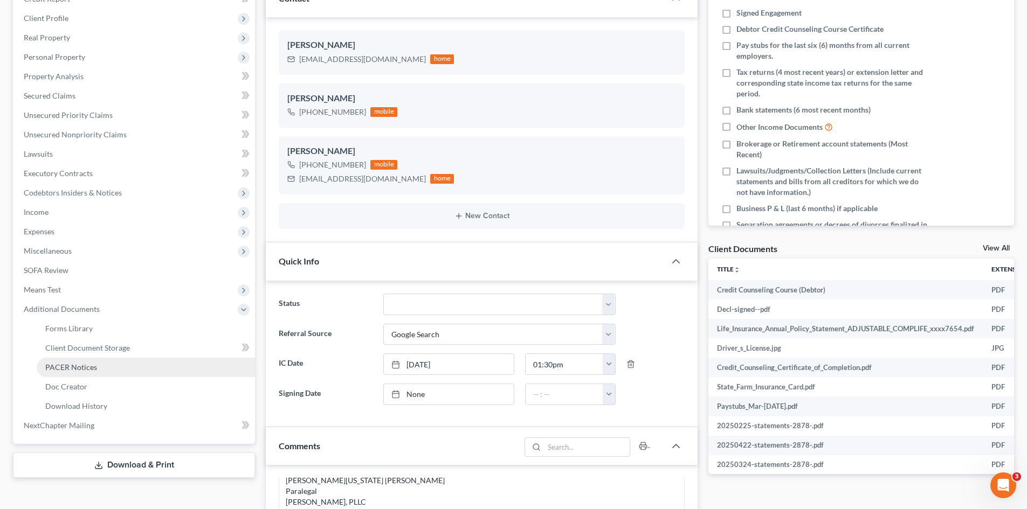
click at [96, 368] on link "PACER Notices" at bounding box center [146, 367] width 218 height 19
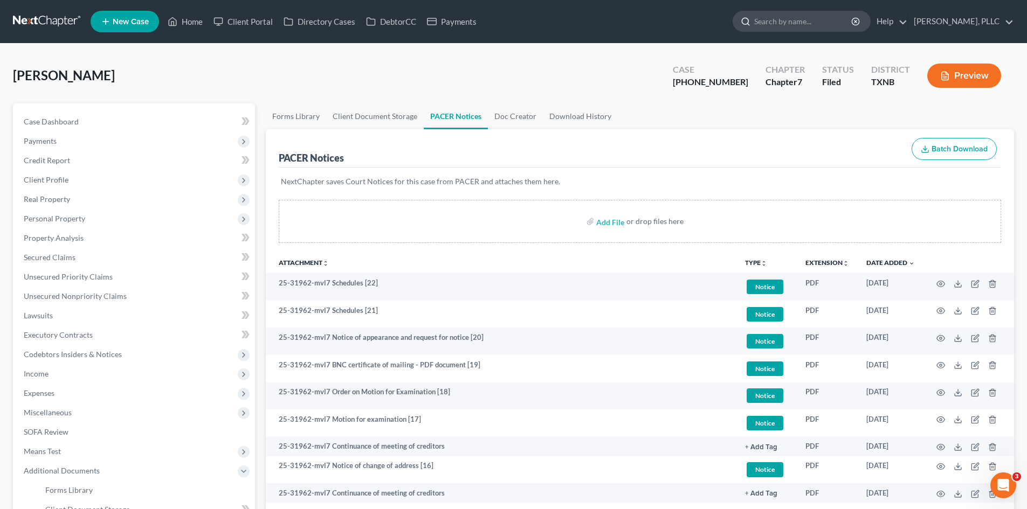
click at [787, 24] on input "search" at bounding box center [803, 21] width 99 height 20
click at [191, 17] on link "Home" at bounding box center [185, 21] width 46 height 19
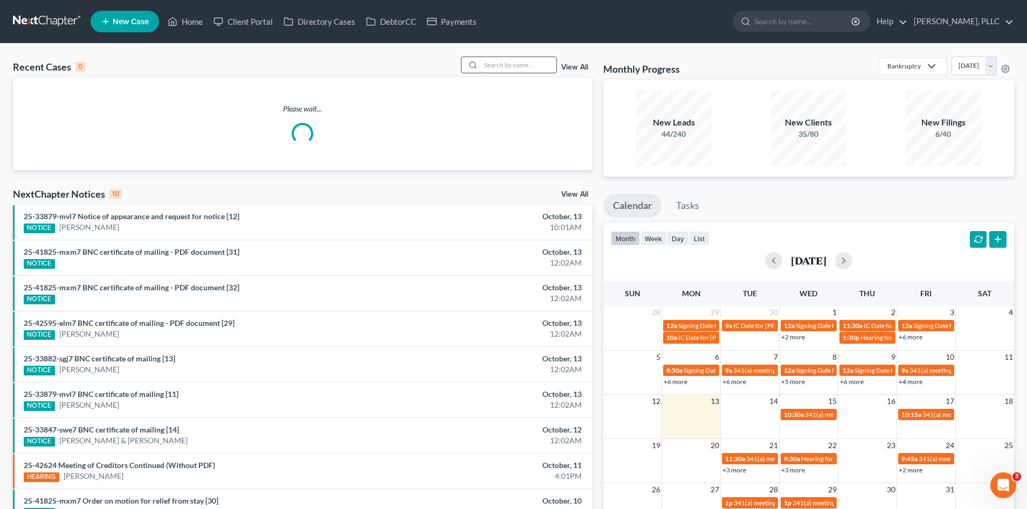
click at [483, 70] on input "search" at bounding box center [518, 65] width 75 height 16
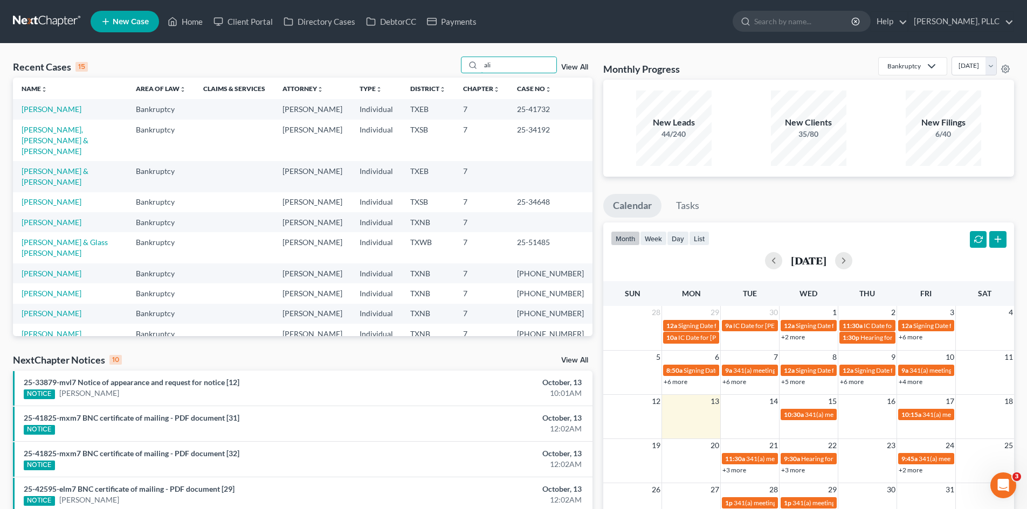
type input "ali"
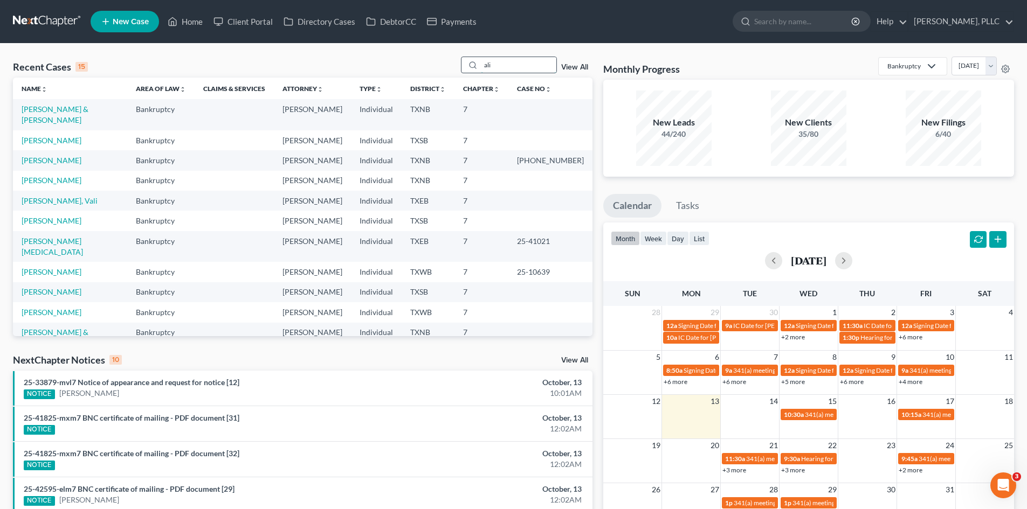
drag, startPoint x: 522, startPoint y: 65, endPoint x: 475, endPoint y: 65, distance: 46.3
click at [475, 65] on div "ali" at bounding box center [509, 65] width 96 height 17
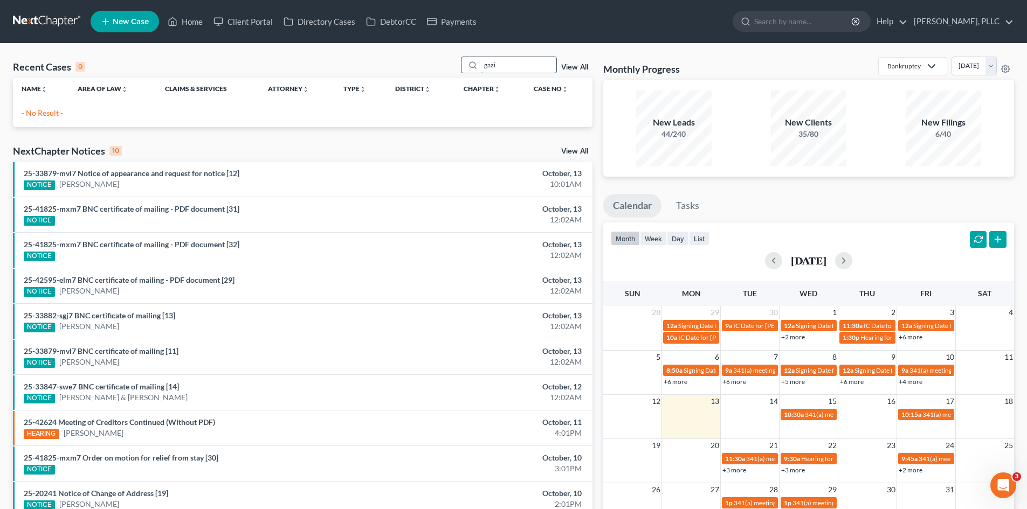
click at [502, 64] on input "gazi" at bounding box center [518, 65] width 75 height 16
type input "g"
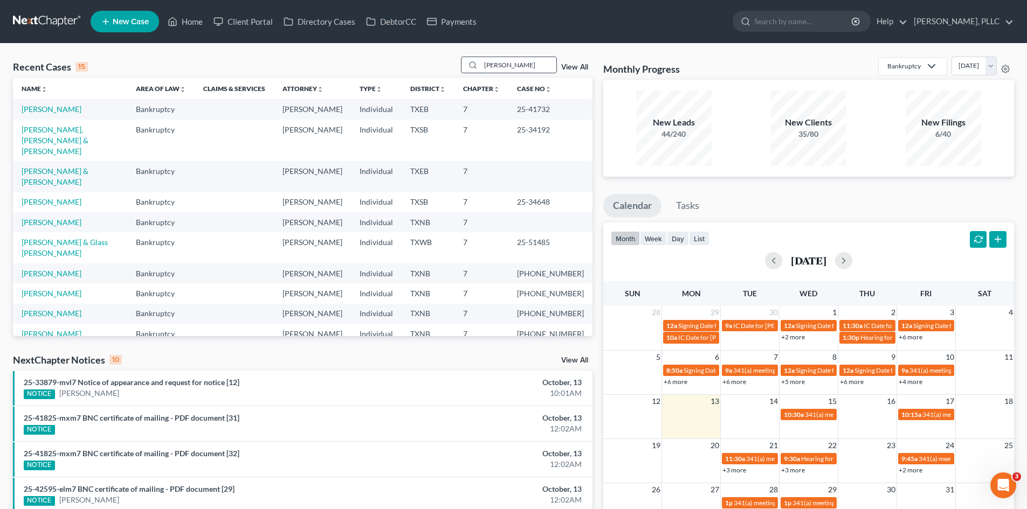
type input "ahmed"
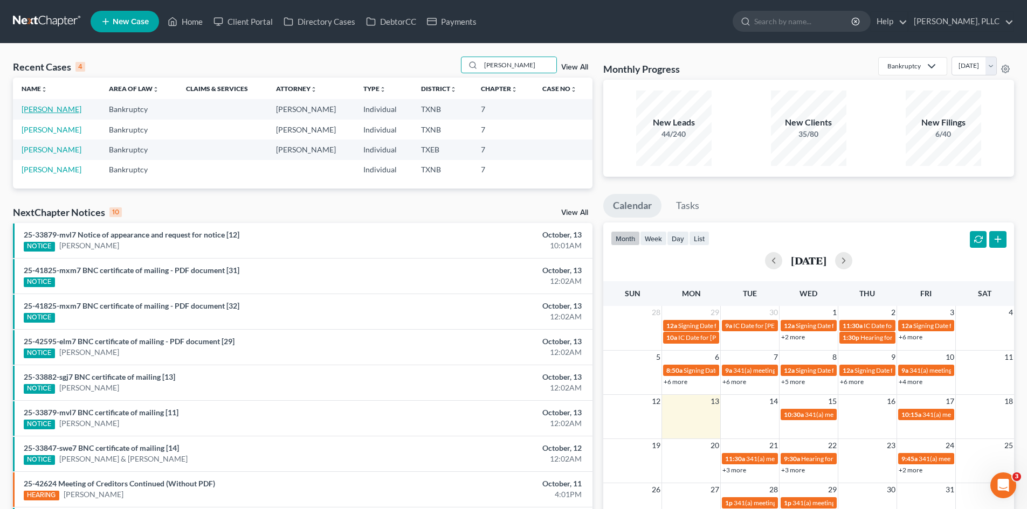
click at [63, 106] on link "Ghazi, Ahmed" at bounding box center [52, 109] width 60 height 9
select select "3"
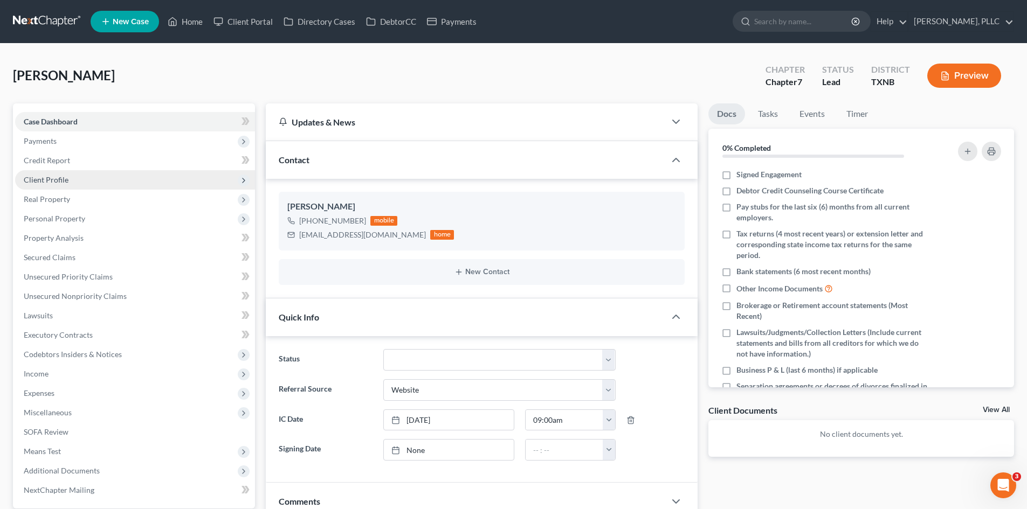
click at [59, 178] on span "Client Profile" at bounding box center [46, 179] width 45 height 9
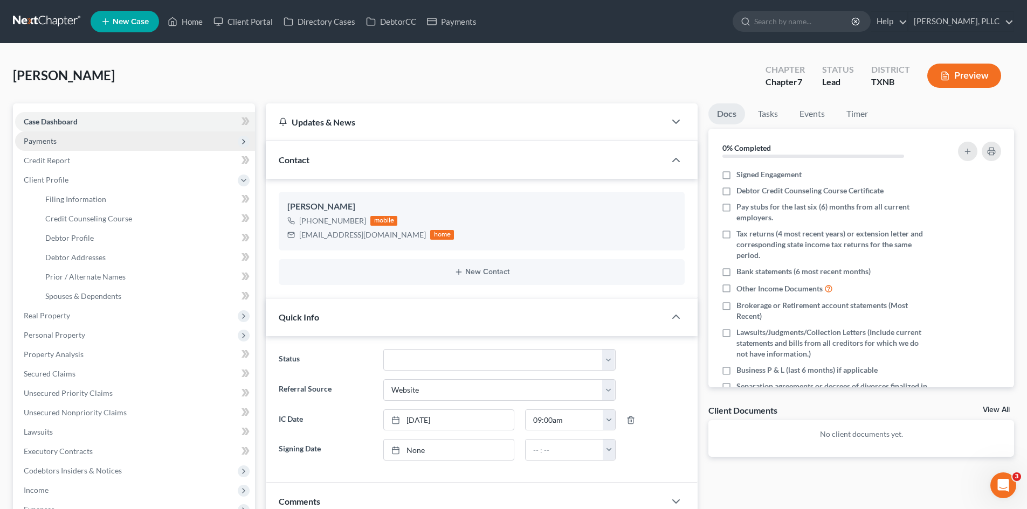
click at [51, 142] on span "Payments" at bounding box center [40, 140] width 33 height 9
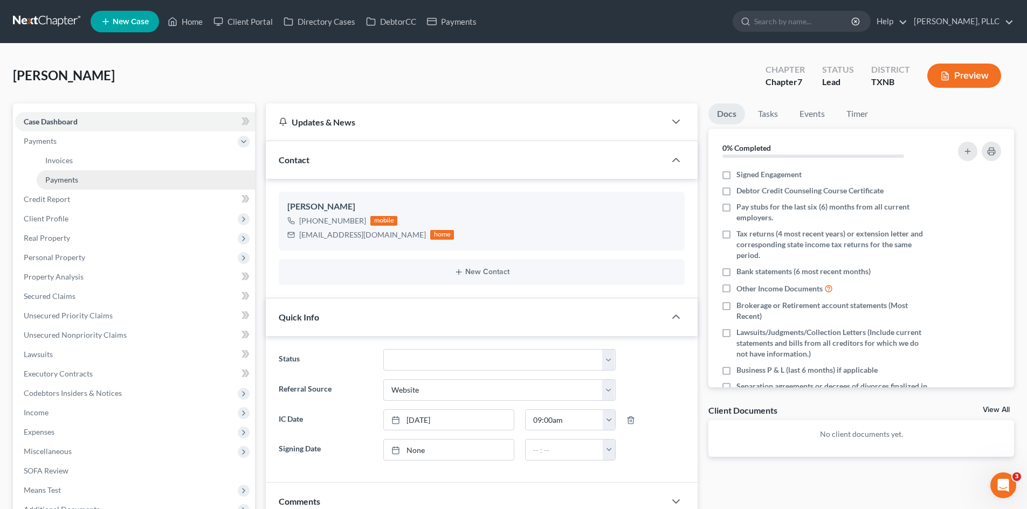
click at [82, 177] on link "Payments" at bounding box center [146, 179] width 218 height 19
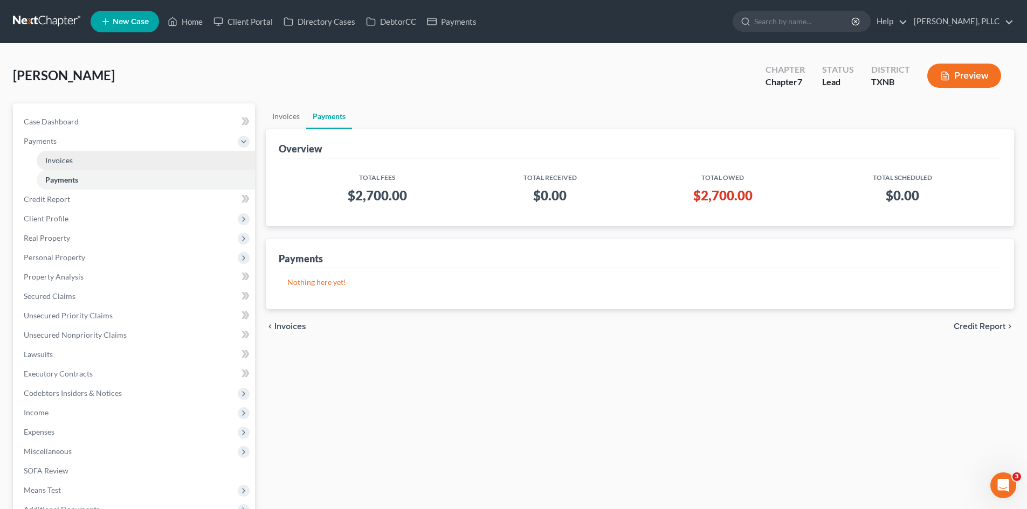
click at [91, 153] on link "Invoices" at bounding box center [146, 160] width 218 height 19
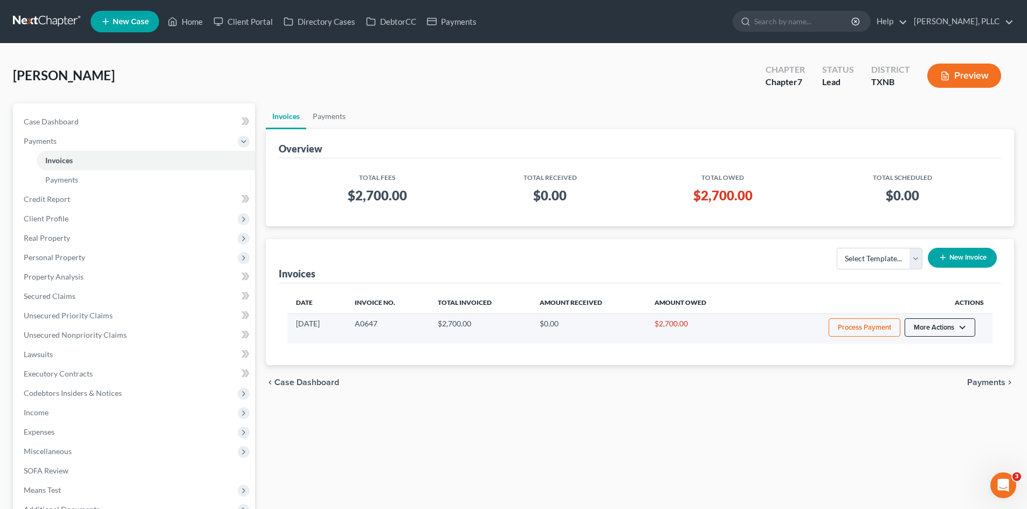
click at [942, 332] on button "More Actions" at bounding box center [939, 328] width 71 height 18
click at [936, 346] on link "View/Edit" at bounding box center [954, 350] width 126 height 18
select select "1"
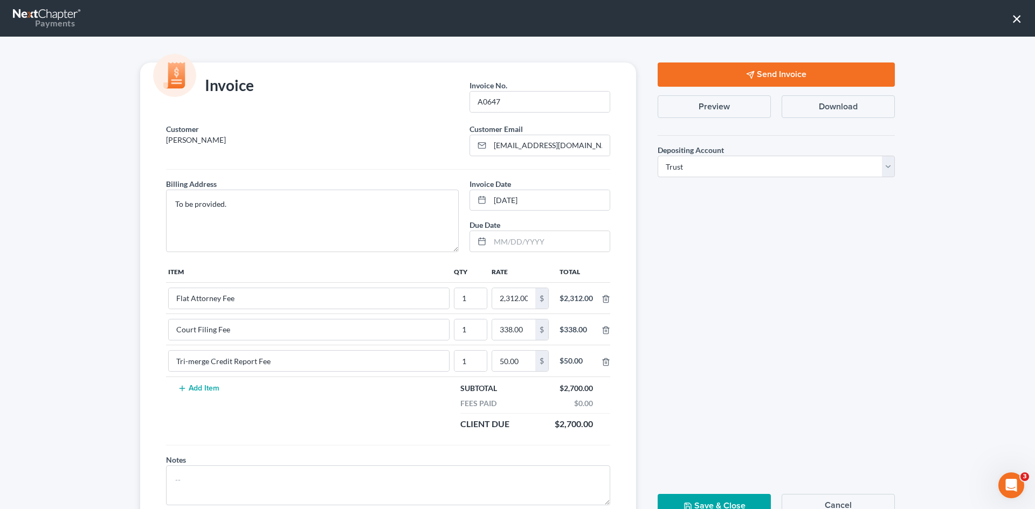
click at [753, 70] on button "Send Invoice" at bounding box center [776, 75] width 237 height 24
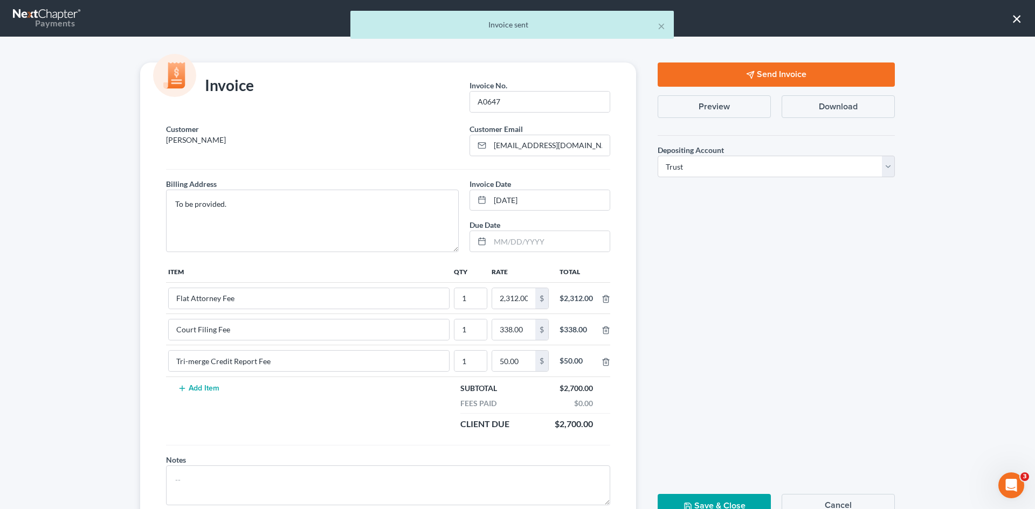
click at [715, 502] on button "Save & Close" at bounding box center [714, 506] width 113 height 24
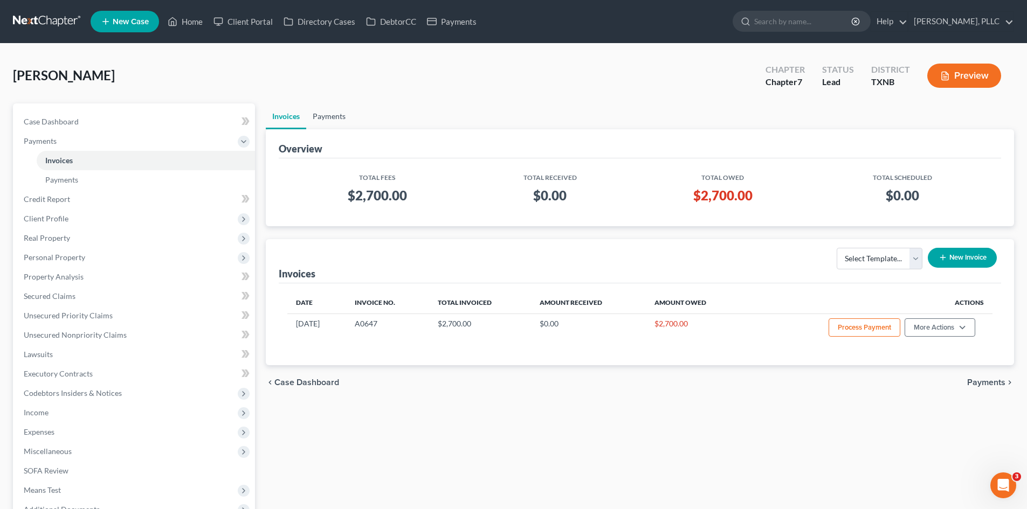
click at [327, 109] on link "Payments" at bounding box center [329, 116] width 46 height 26
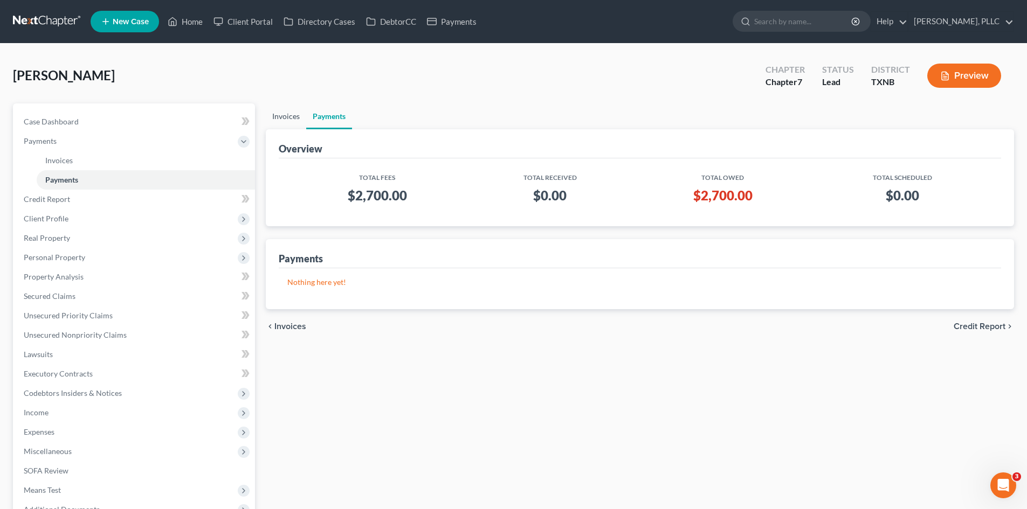
click at [290, 116] on link "Invoices" at bounding box center [286, 116] width 40 height 26
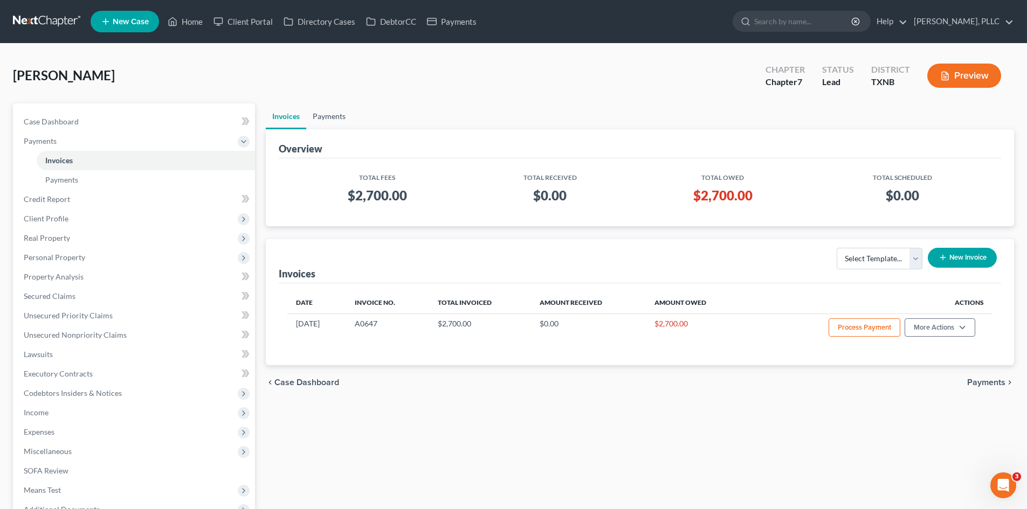
click at [326, 115] on link "Payments" at bounding box center [329, 116] width 46 height 26
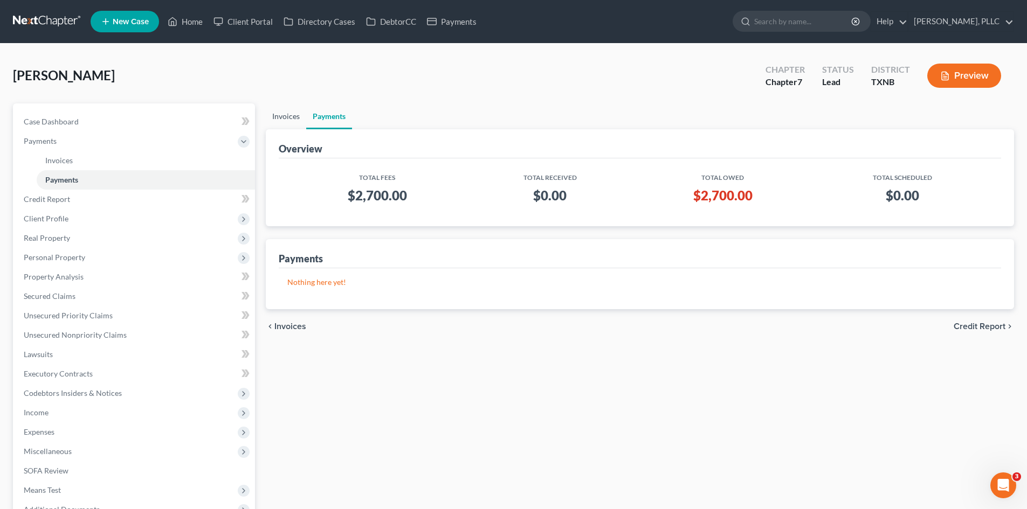
click at [292, 117] on link "Invoices" at bounding box center [286, 116] width 40 height 26
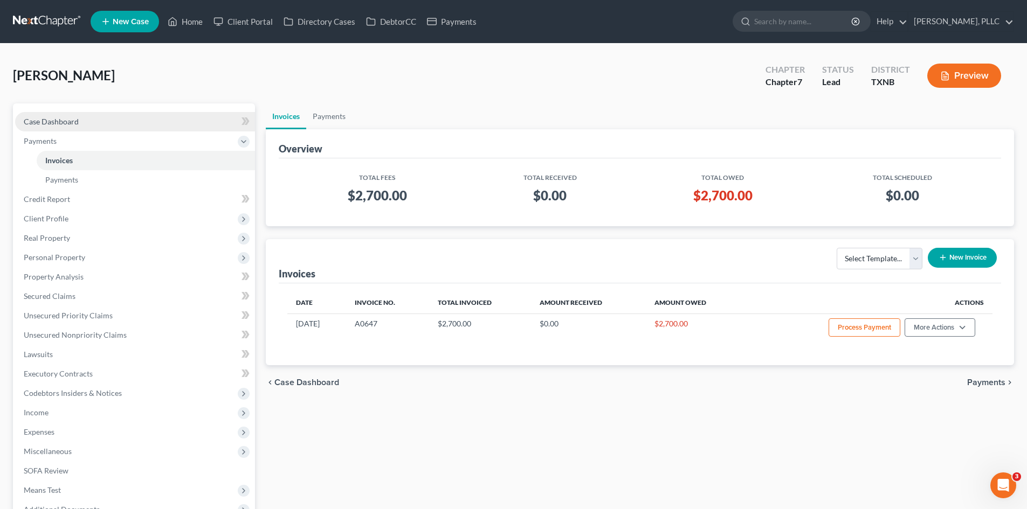
click at [185, 121] on link "Case Dashboard" at bounding box center [135, 121] width 240 height 19
select select "3"
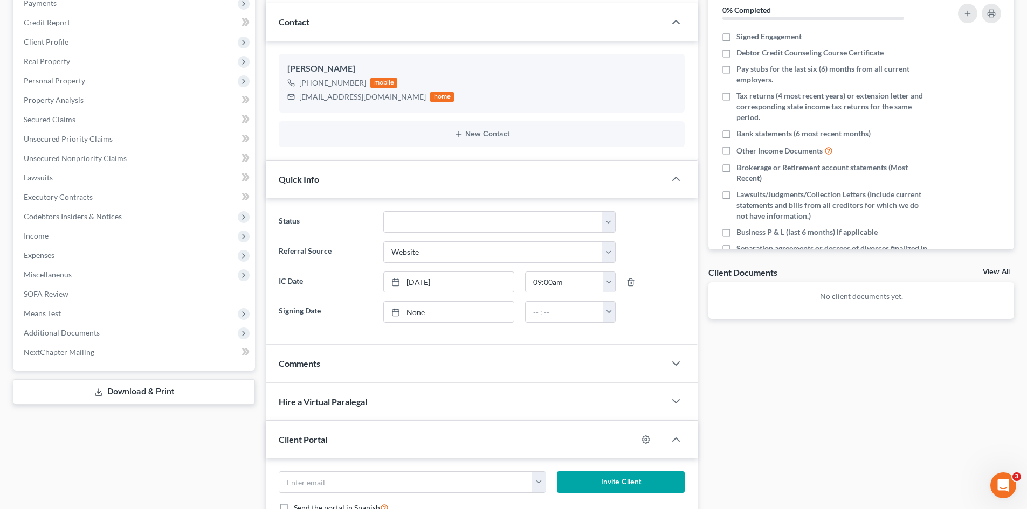
scroll to position [133, 0]
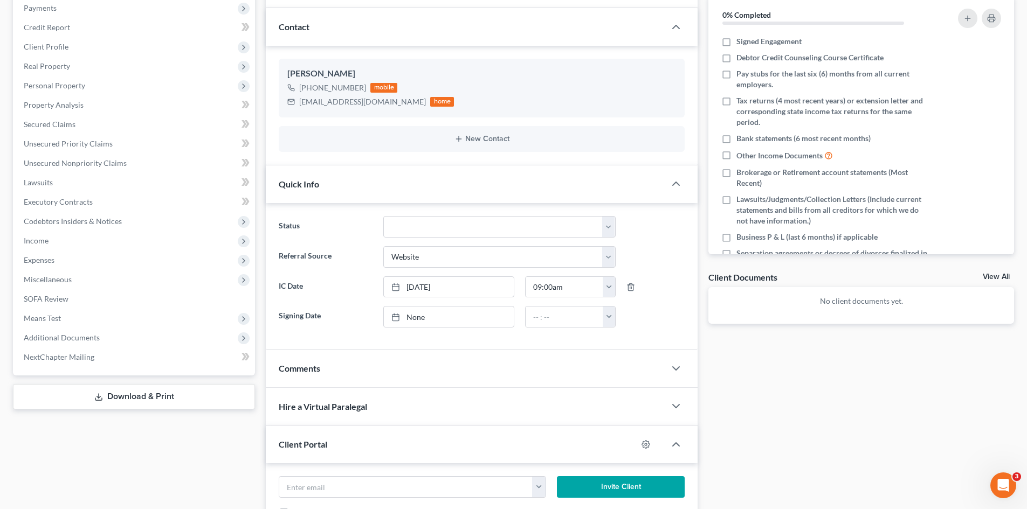
click at [177, 468] on div "Case Dashboard Payments Invoices Payments Payments Credit Report Client Profile" at bounding box center [134, 327] width 253 height 714
click at [877, 451] on div "Docs Tasks Events Timer 0% Completed Nothing here yet! Signed Engagement Debtor…" at bounding box center [861, 327] width 316 height 714
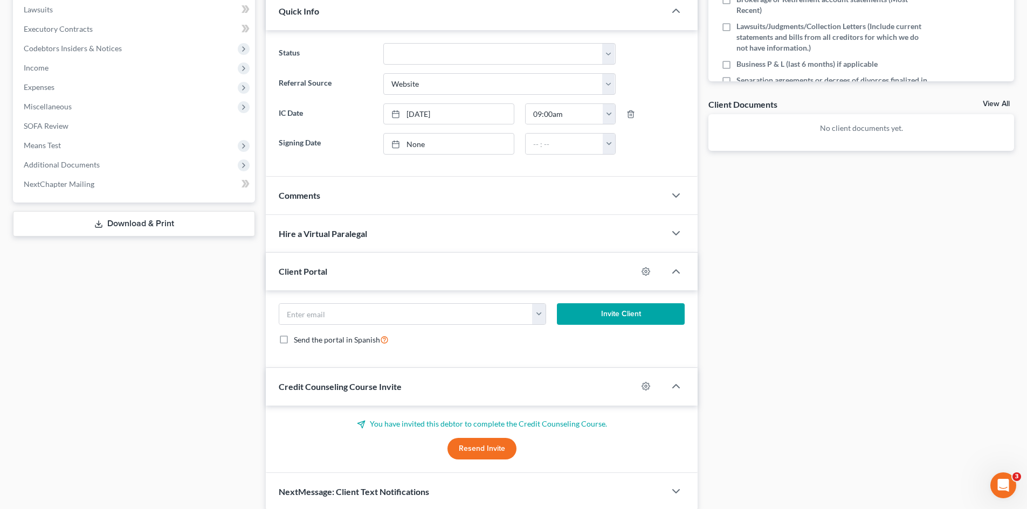
scroll to position [349, 0]
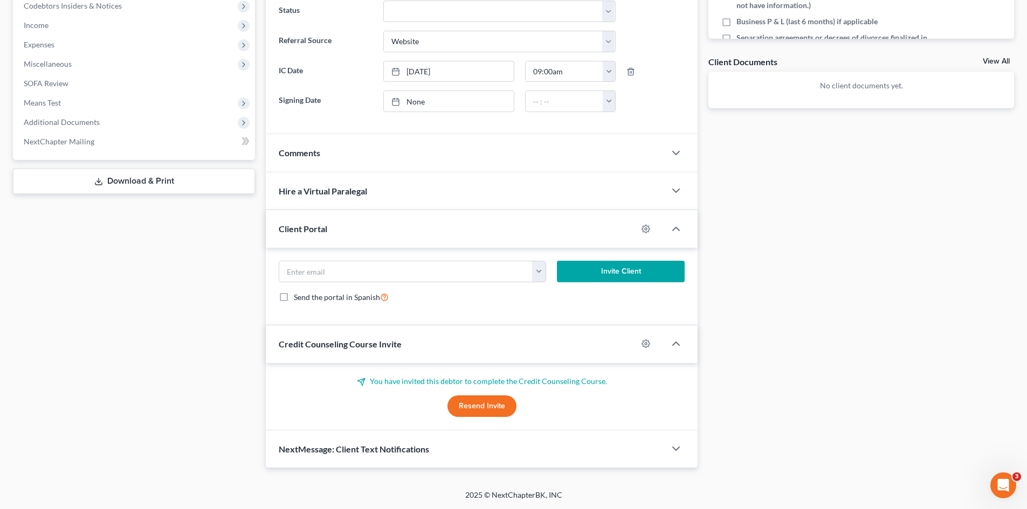
click at [334, 165] on div "Comments" at bounding box center [465, 152] width 399 height 37
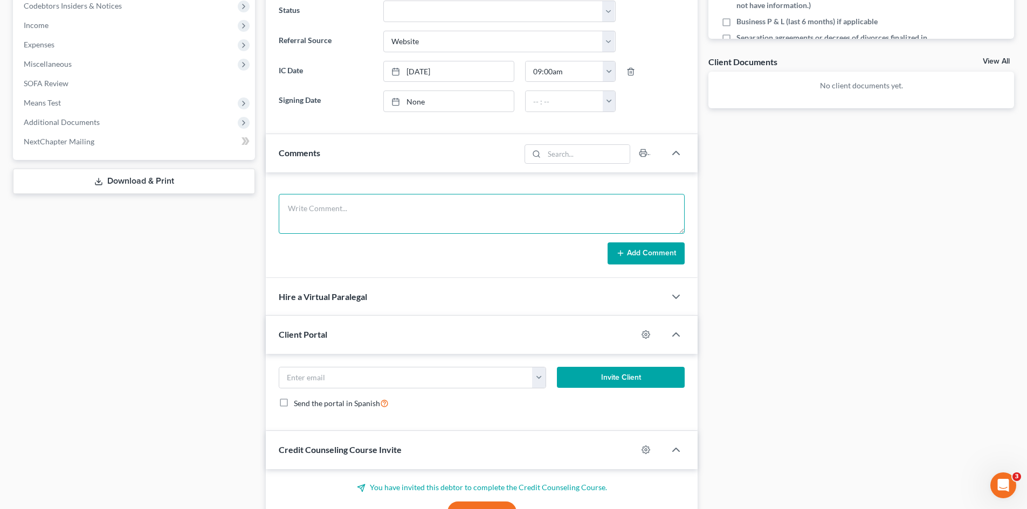
click at [379, 222] on textarea at bounding box center [482, 214] width 406 height 40
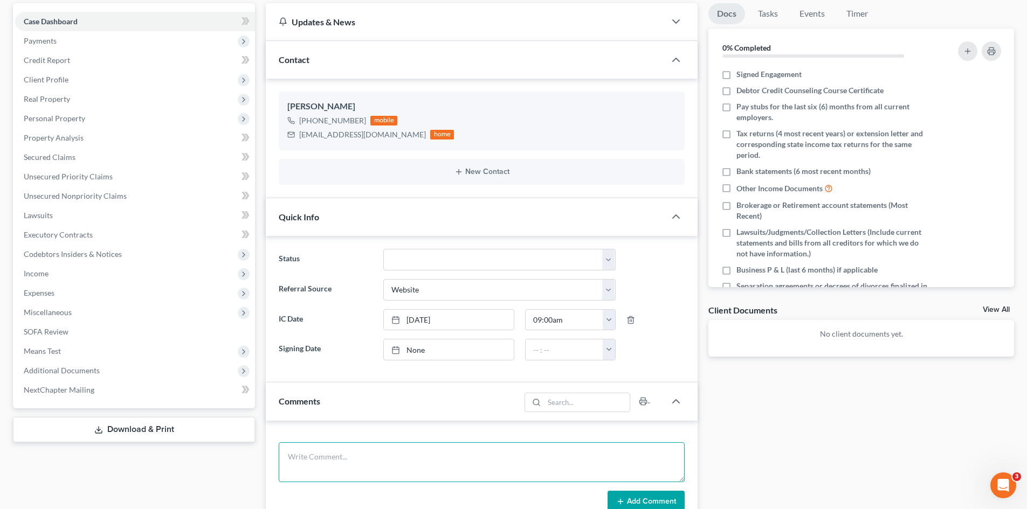
scroll to position [0, 0]
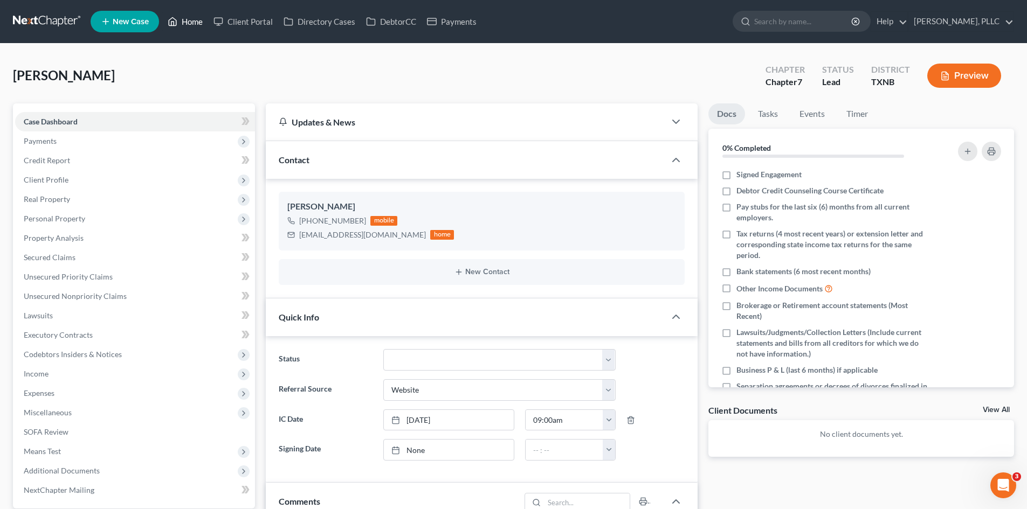
drag, startPoint x: 186, startPoint y: 23, endPoint x: 382, endPoint y: 4, distance: 196.5
click at [186, 23] on link "Home" at bounding box center [185, 21] width 46 height 19
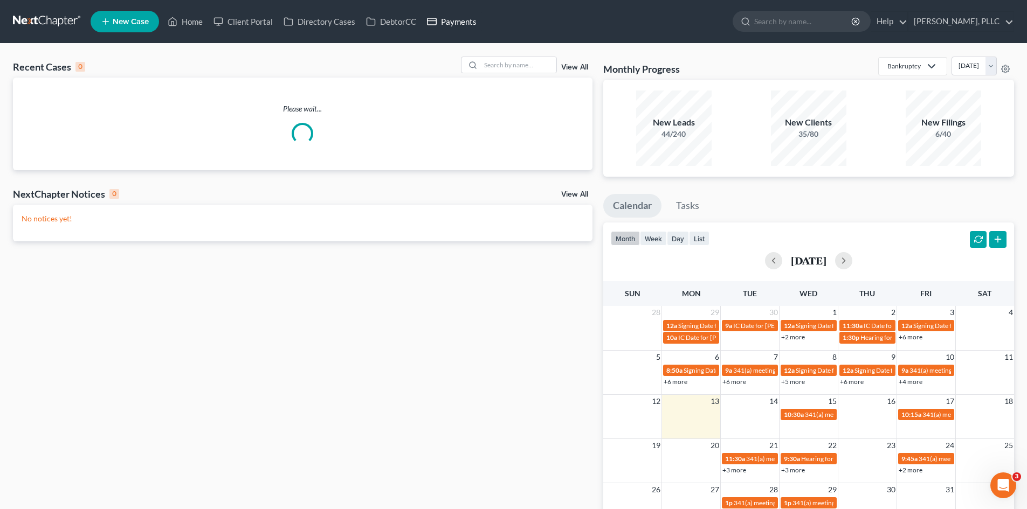
click at [446, 21] on link "Payments" at bounding box center [451, 21] width 60 height 19
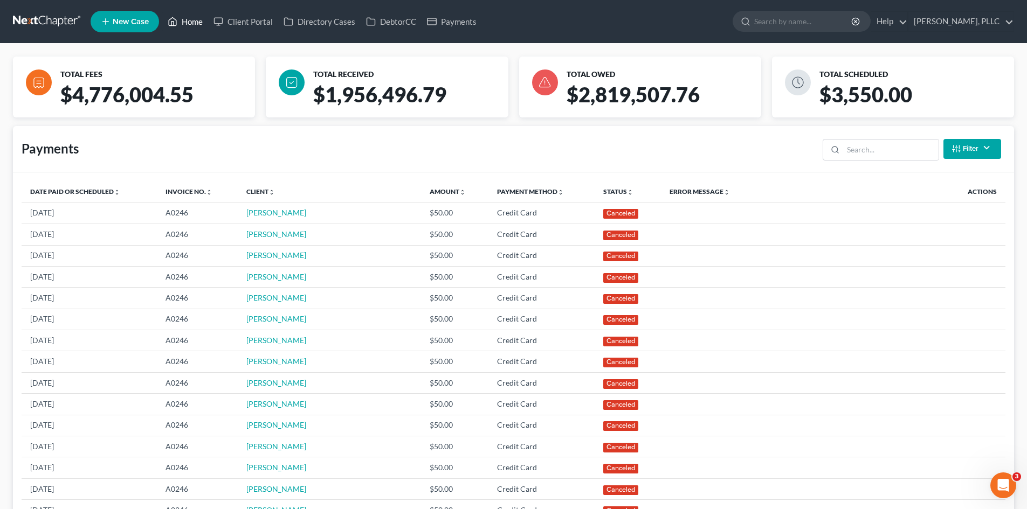
click at [192, 25] on link "Home" at bounding box center [185, 21] width 46 height 19
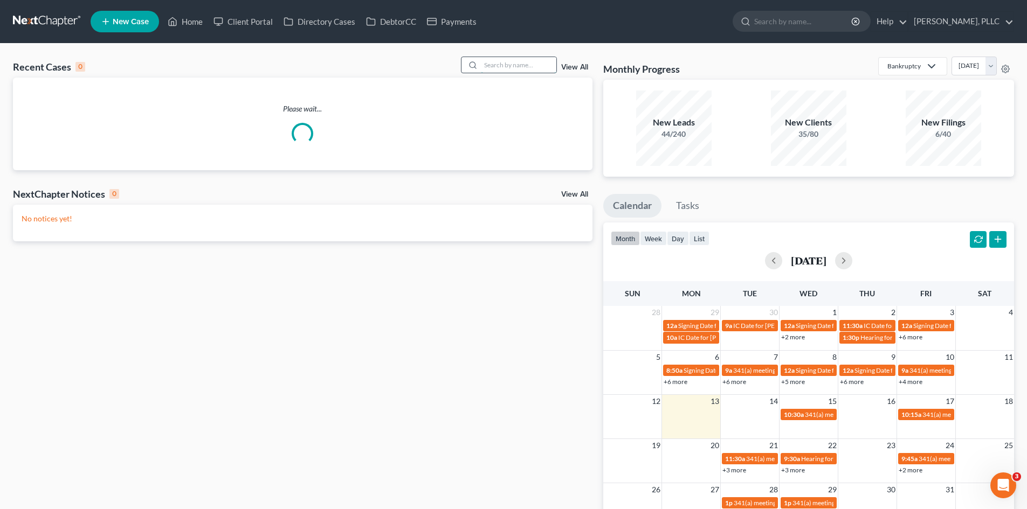
click at [528, 67] on input "search" at bounding box center [518, 65] width 75 height 16
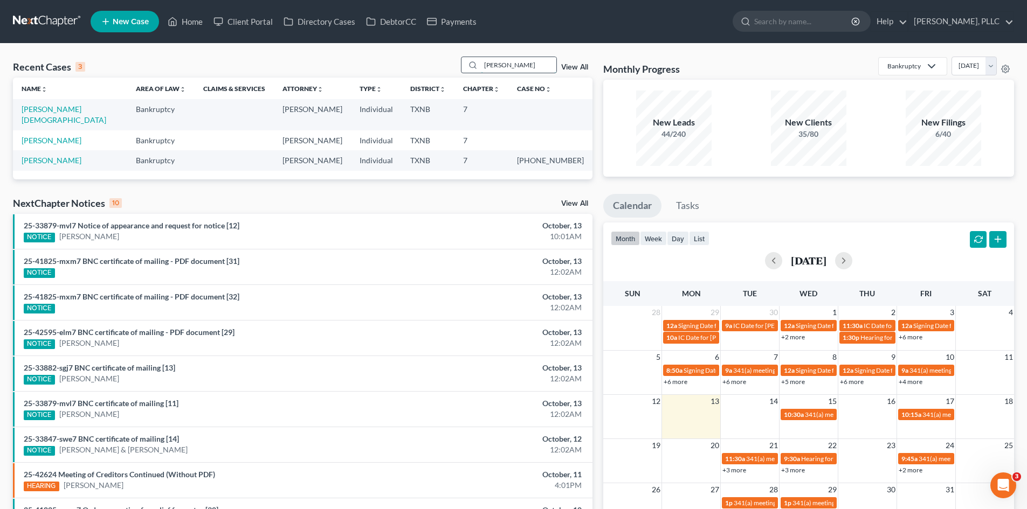
drag, startPoint x: 525, startPoint y: 68, endPoint x: 474, endPoint y: 70, distance: 51.7
click at [474, 70] on div "chavez" at bounding box center [509, 65] width 96 height 17
type input "sanchez"
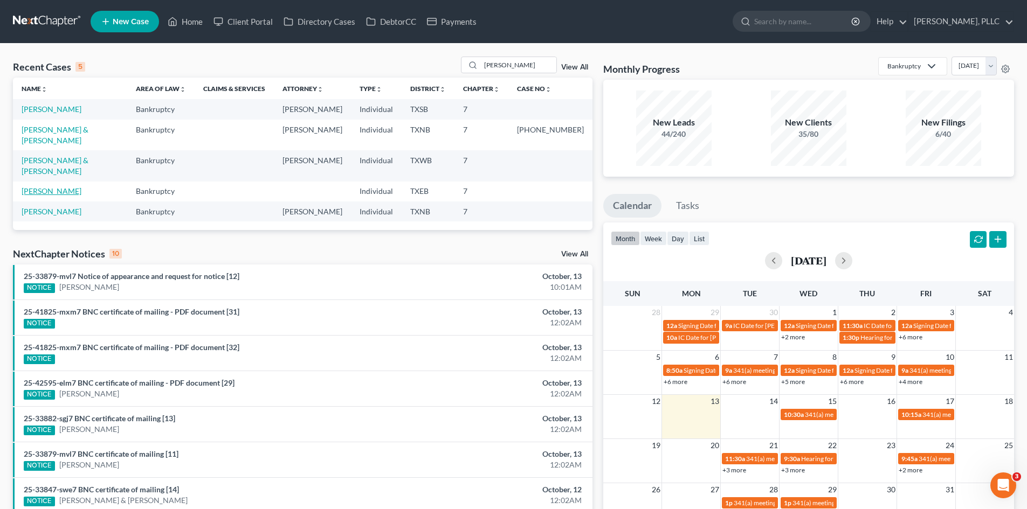
click at [50, 186] on link "Sanchez, Tiffany" at bounding box center [52, 190] width 60 height 9
select select "0"
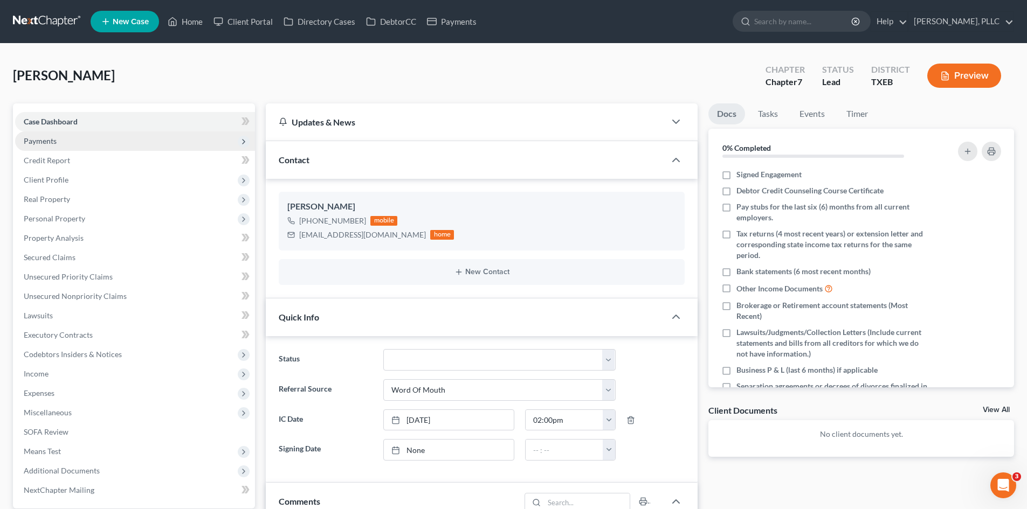
scroll to position [113, 0]
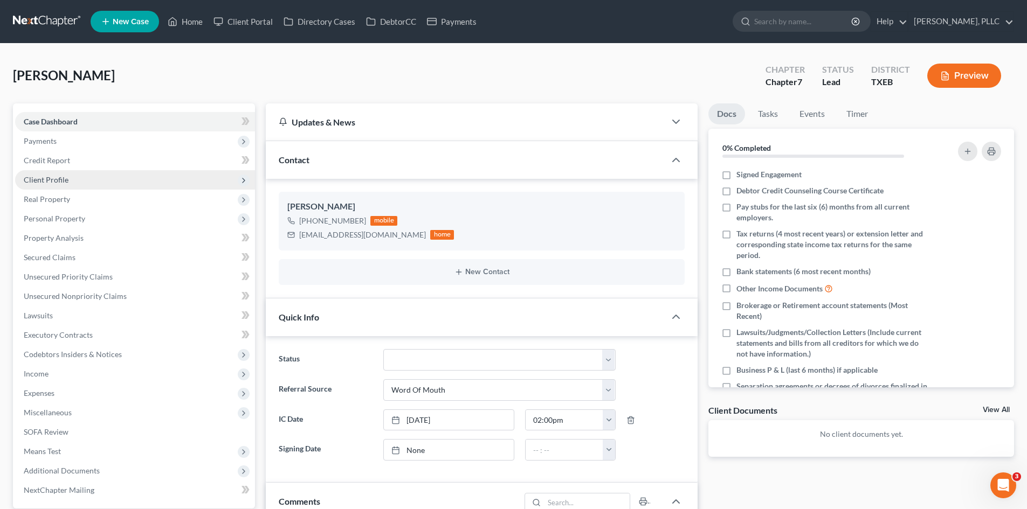
click at [75, 176] on span "Client Profile" at bounding box center [135, 179] width 240 height 19
click at [161, 198] on link "Filing Information" at bounding box center [146, 199] width 218 height 19
select select "1"
select select "0"
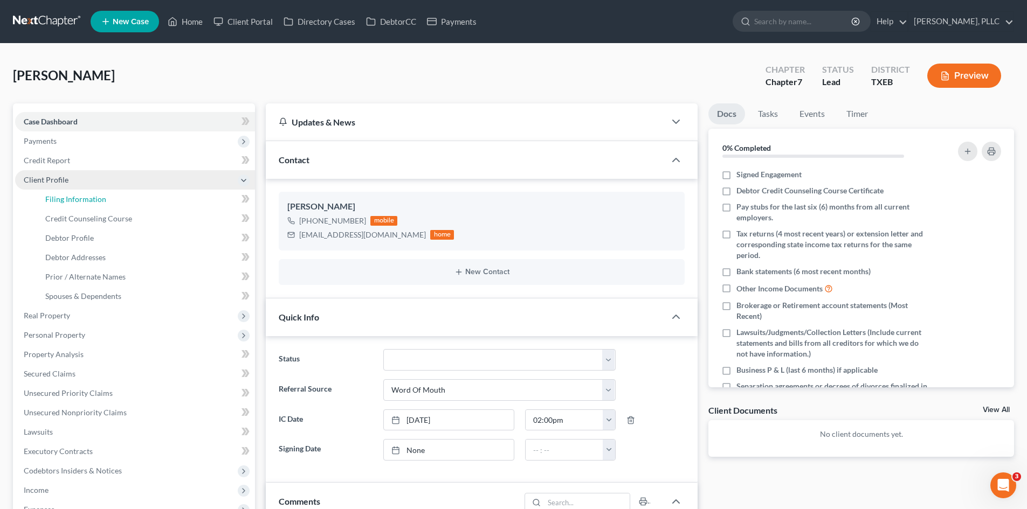
select select "45"
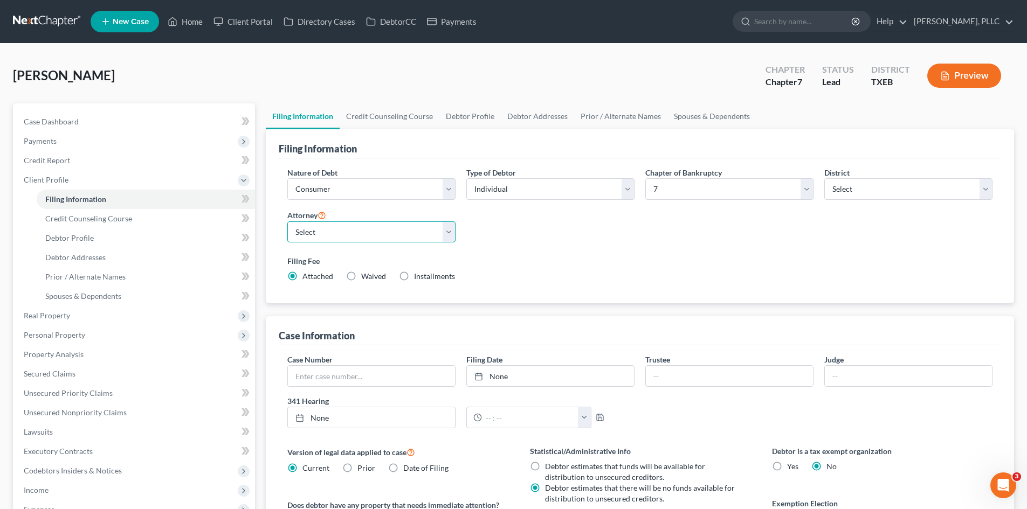
click at [434, 232] on select "Select Guy Holman - TXEB Guy Holman - TXNB Guy Holman - TXSB Guy Holman - TXWB …" at bounding box center [371, 233] width 168 height 22
select select "0"
click at [287, 222] on select "Select Guy Holman - TXEB Guy Holman - TXNB Guy Holman - TXSB Guy Holman - TXWB …" at bounding box center [371, 233] width 168 height 22
click at [300, 98] on div "Sanchez, Tiffany Upgraded Chapter Chapter 7 Status Lead District TXEB Preview" at bounding box center [513, 80] width 1001 height 47
click at [181, 22] on link "Home" at bounding box center [185, 21] width 46 height 19
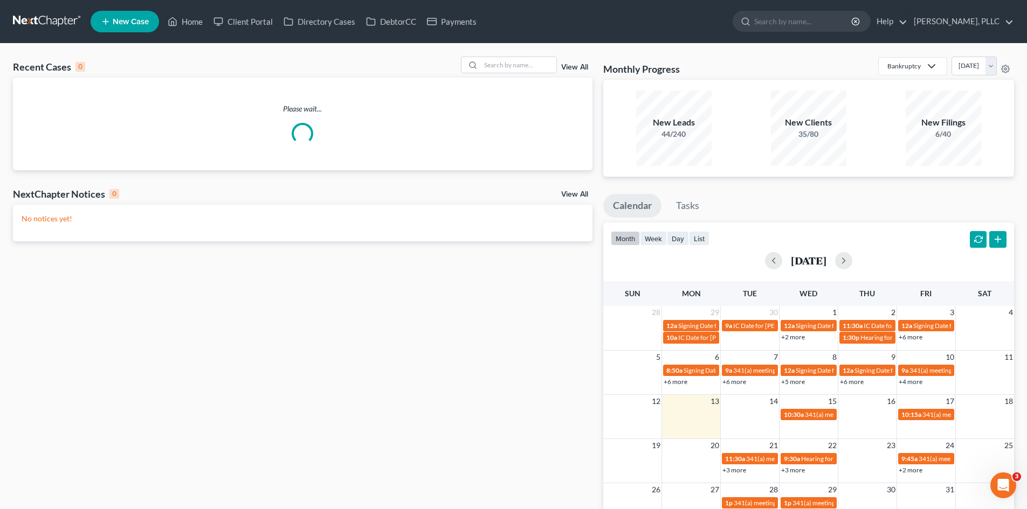
click at [255, 37] on nav "Home New Case Client Portal Directory Cases DebtorCC Payments Guy Harvey Holman…" at bounding box center [513, 21] width 1027 height 43
click at [255, 27] on link "Client Portal" at bounding box center [243, 21] width 70 height 19
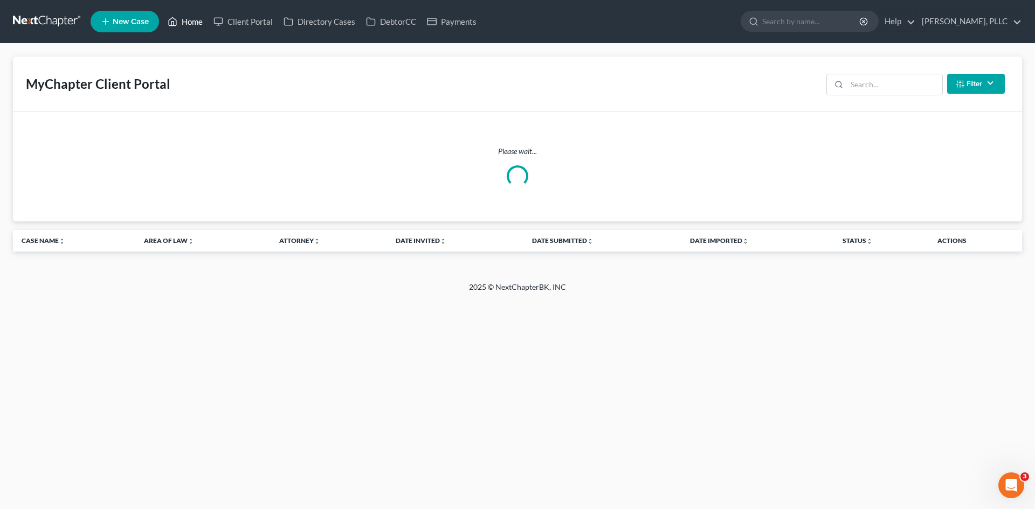
click at [192, 26] on link "Home" at bounding box center [185, 21] width 46 height 19
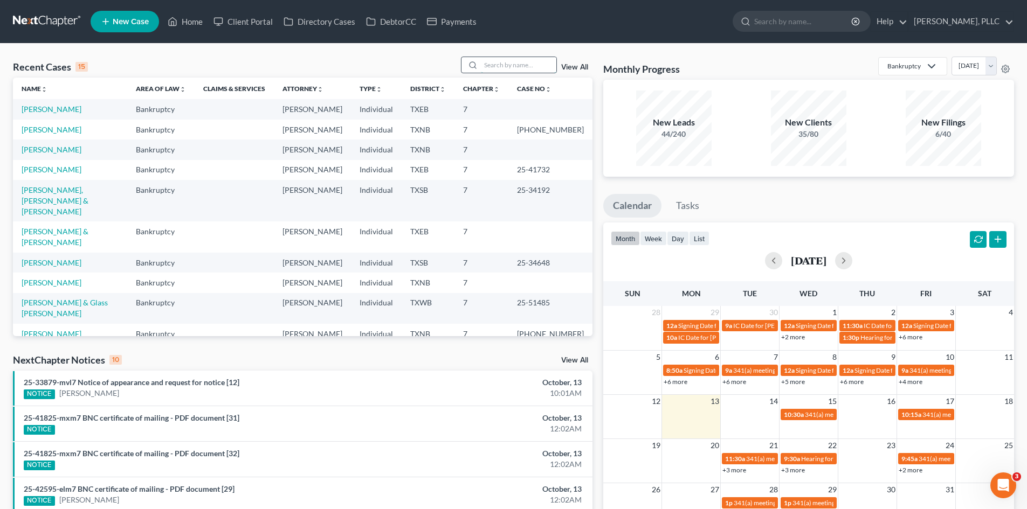
click at [510, 66] on input "search" at bounding box center [518, 65] width 75 height 16
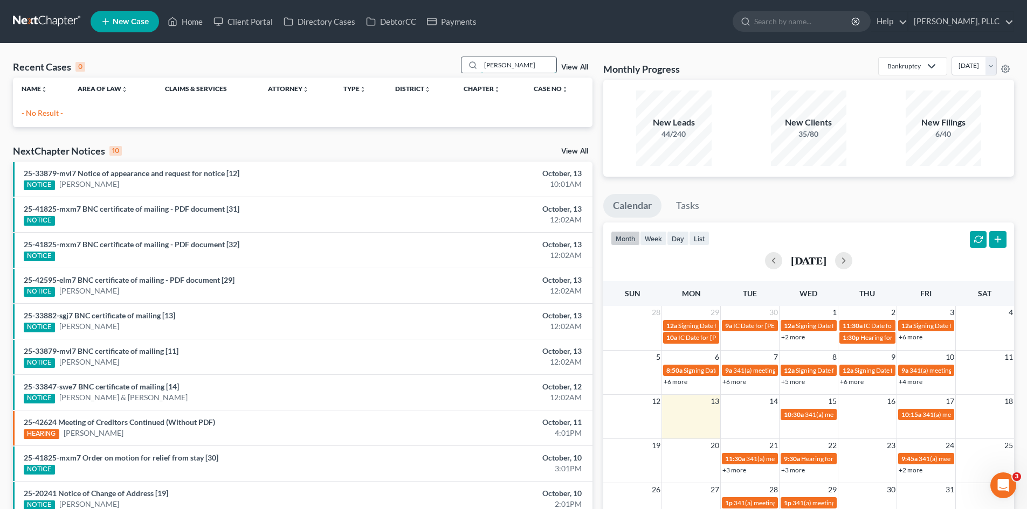
drag, startPoint x: 506, startPoint y: 61, endPoint x: 476, endPoint y: 63, distance: 29.1
click at [476, 63] on div "[PERSON_NAME]" at bounding box center [509, 65] width 96 height 17
type input "[PERSON_NAME]"
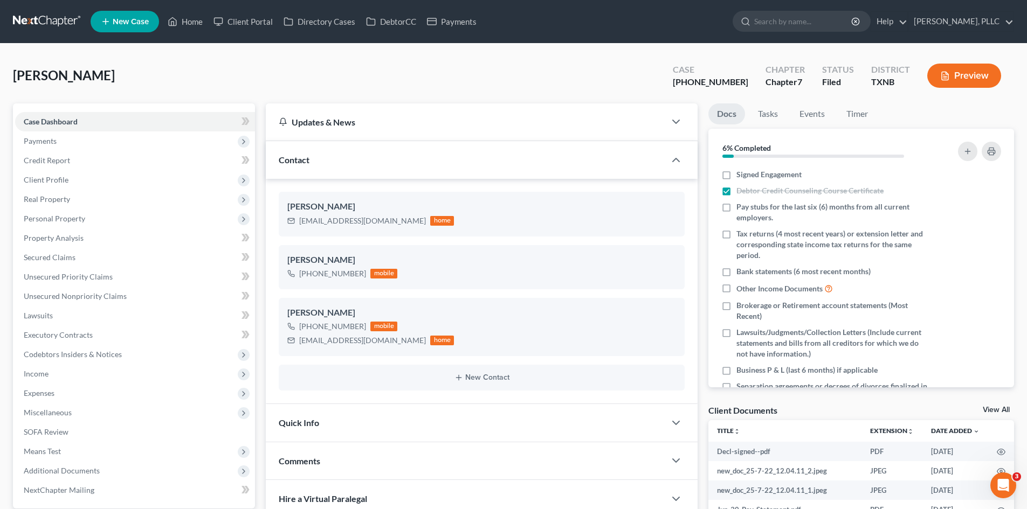
click at [469, 11] on ul "New Case Home Client Portal Directory Cases DebtorCC Payments - No Result - See…" at bounding box center [552, 22] width 923 height 28
click at [493, 20] on ul "New Case Home Client Portal Directory Cases DebtorCC Payments - No Result - See…" at bounding box center [552, 22] width 923 height 28
click at [478, 20] on link "Payments" at bounding box center [451, 21] width 60 height 19
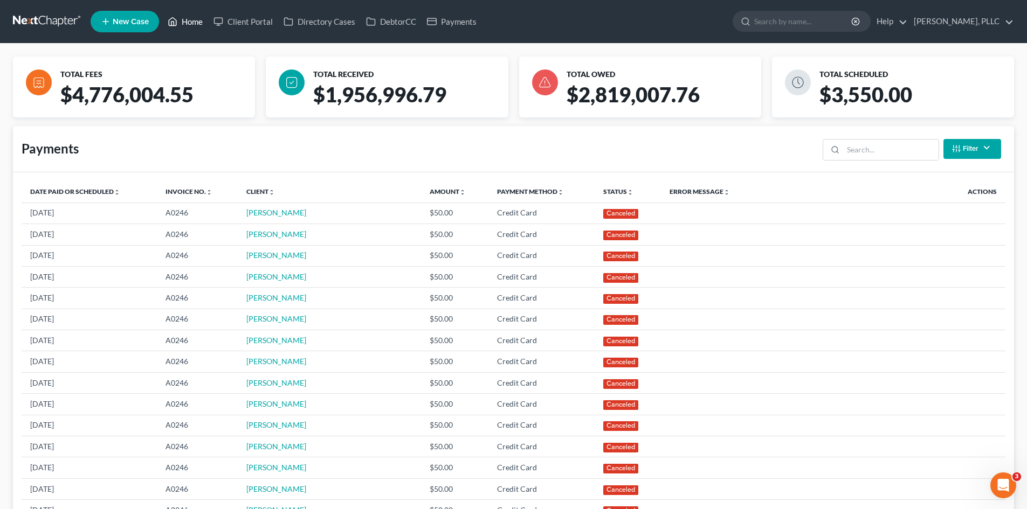
click at [177, 25] on icon at bounding box center [173, 22] width 8 height 8
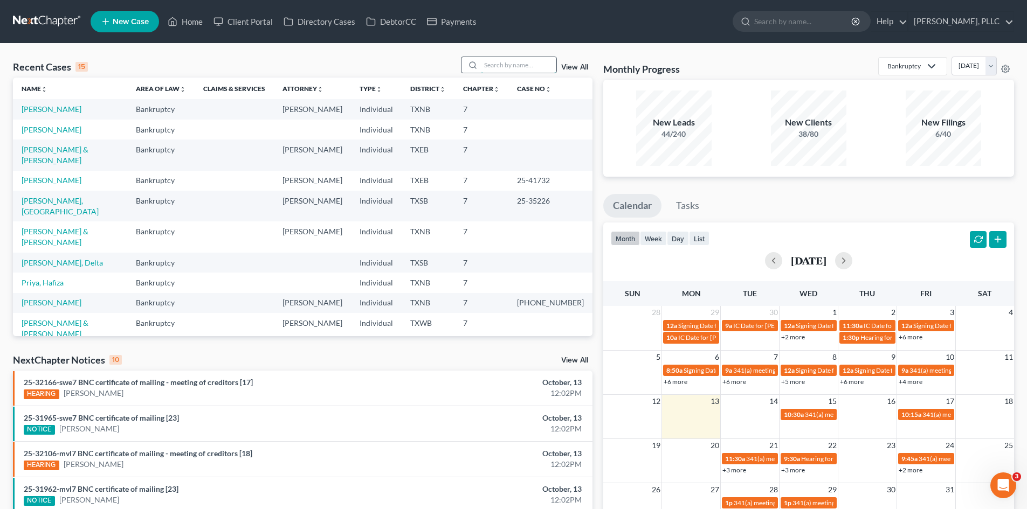
click at [510, 68] on input "search" at bounding box center [518, 65] width 75 height 16
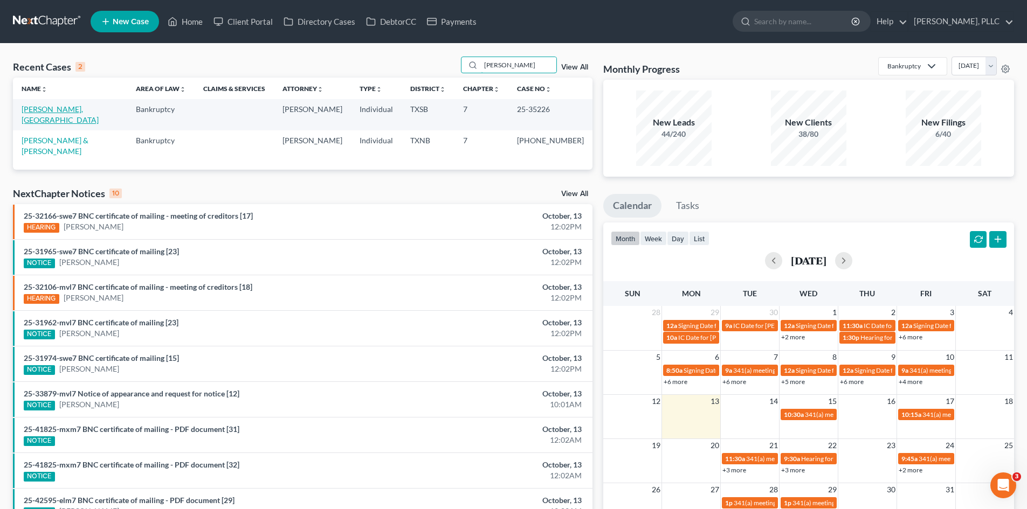
type input "franco"
click at [63, 113] on link "Yanez Franco, Israel" at bounding box center [60, 115] width 77 height 20
select select "6"
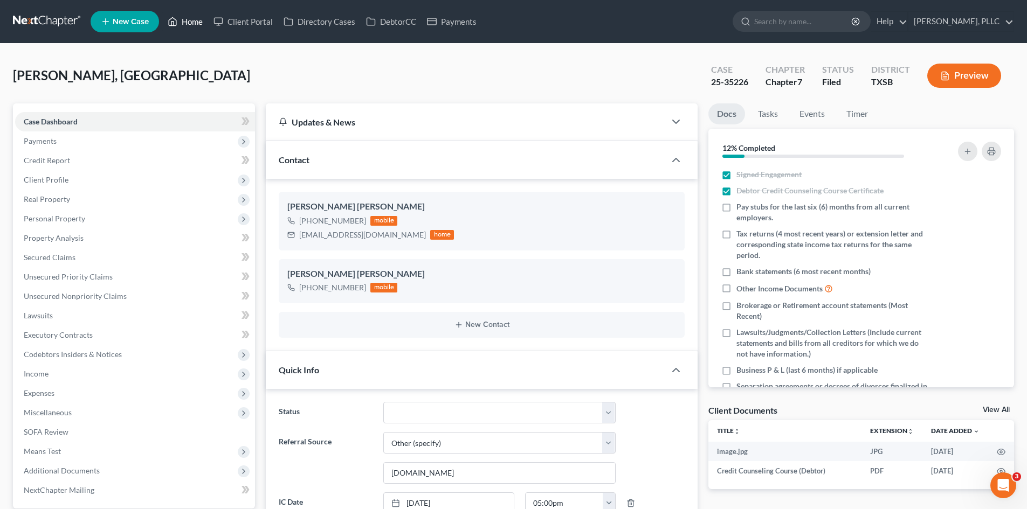
click at [199, 20] on link "Home" at bounding box center [185, 21] width 46 height 19
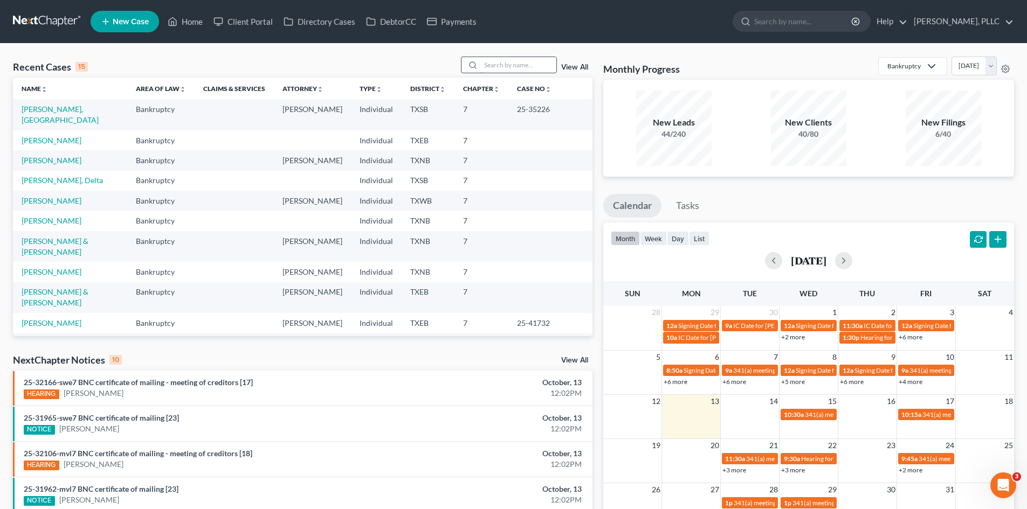
click at [502, 60] on input "search" at bounding box center [518, 65] width 75 height 16
click at [490, 67] on input "search" at bounding box center [518, 65] width 75 height 16
type input "brown"
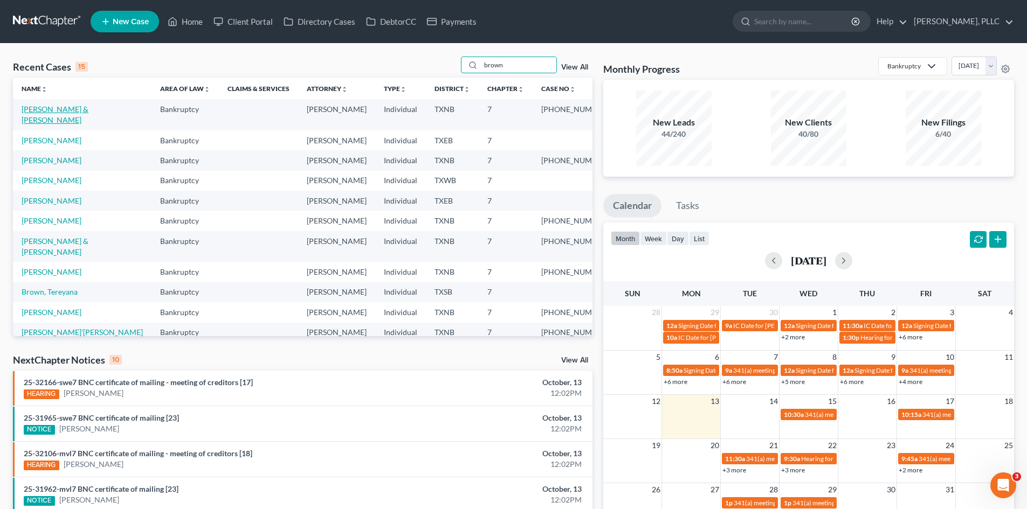
click at [67, 112] on link "Brown, Randolph & Mieke" at bounding box center [55, 115] width 67 height 20
select select "4"
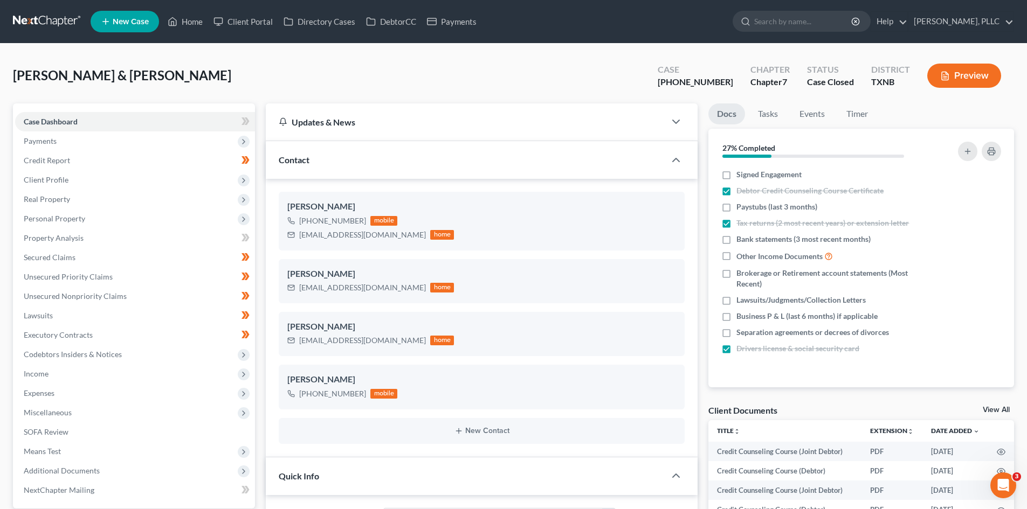
scroll to position [1652, 0]
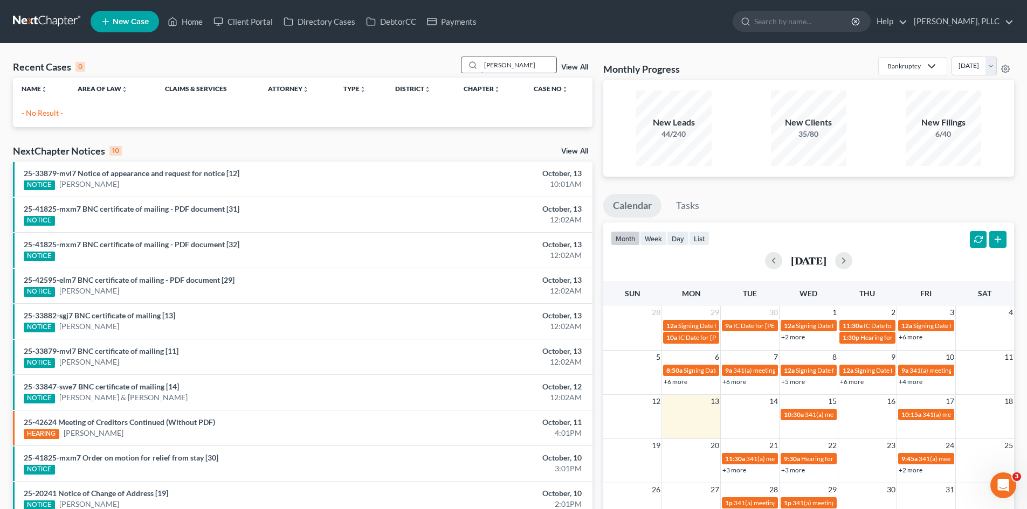
type input "[PERSON_NAME]"
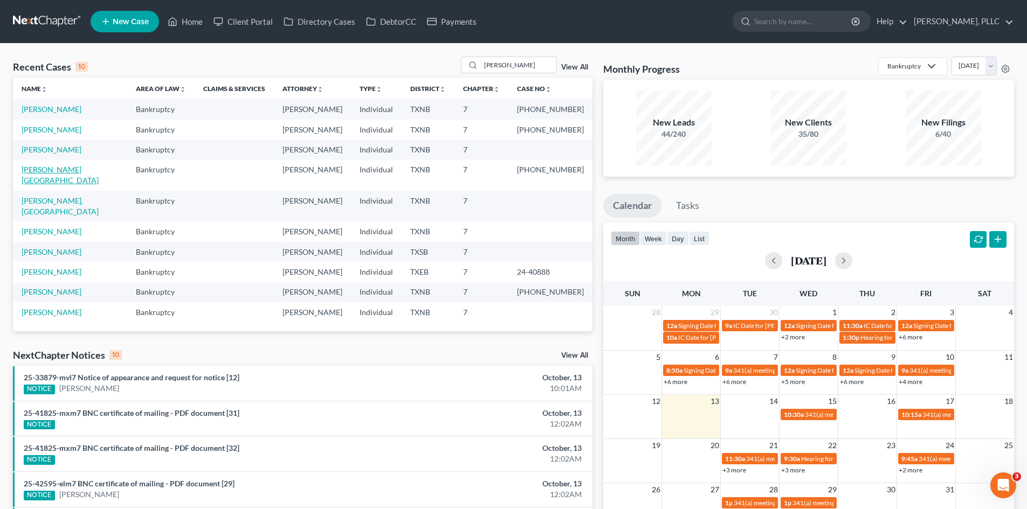
click at [66, 172] on link "[PERSON_NAME][GEOGRAPHIC_DATA]" at bounding box center [60, 175] width 77 height 20
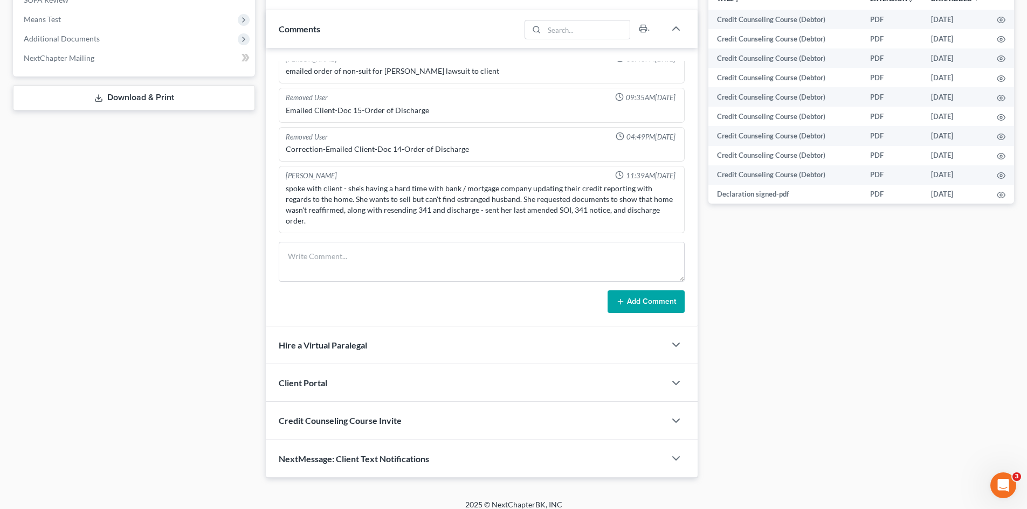
scroll to position [442, 0]
